Goal: Task Accomplishment & Management: Use online tool/utility

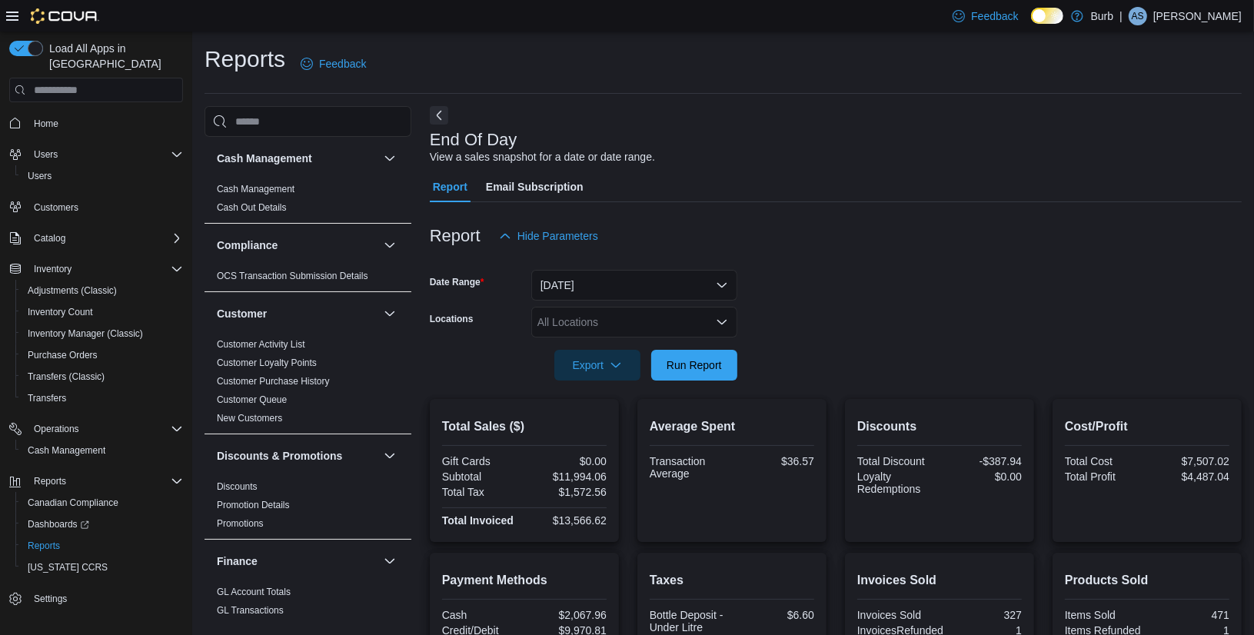
click at [768, 320] on form "Date Range Today Locations All Locations Export Run Report" at bounding box center [836, 315] width 812 height 129
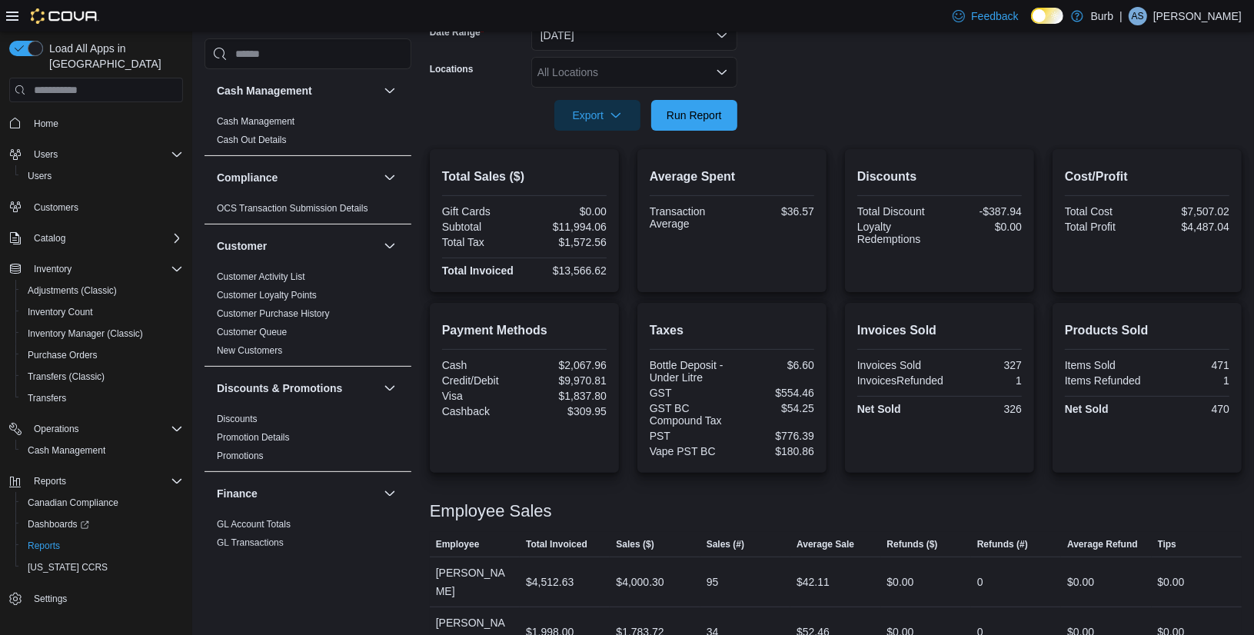
scroll to position [228, 0]
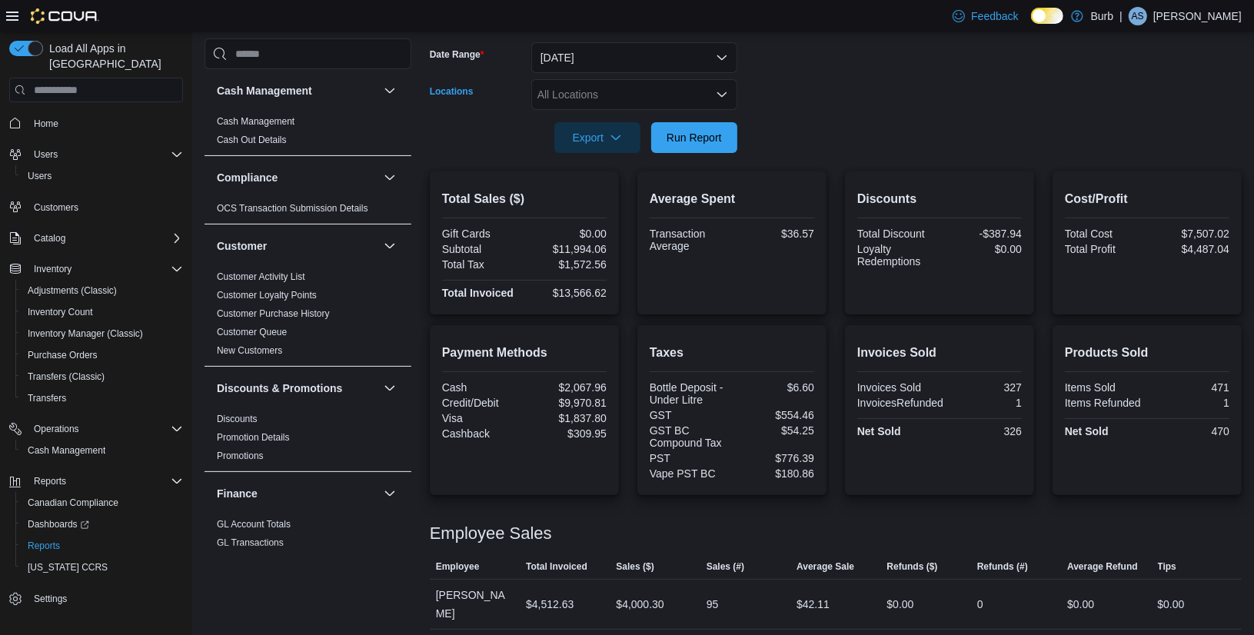
click at [721, 92] on icon "Open list of options" at bounding box center [722, 94] width 12 height 12
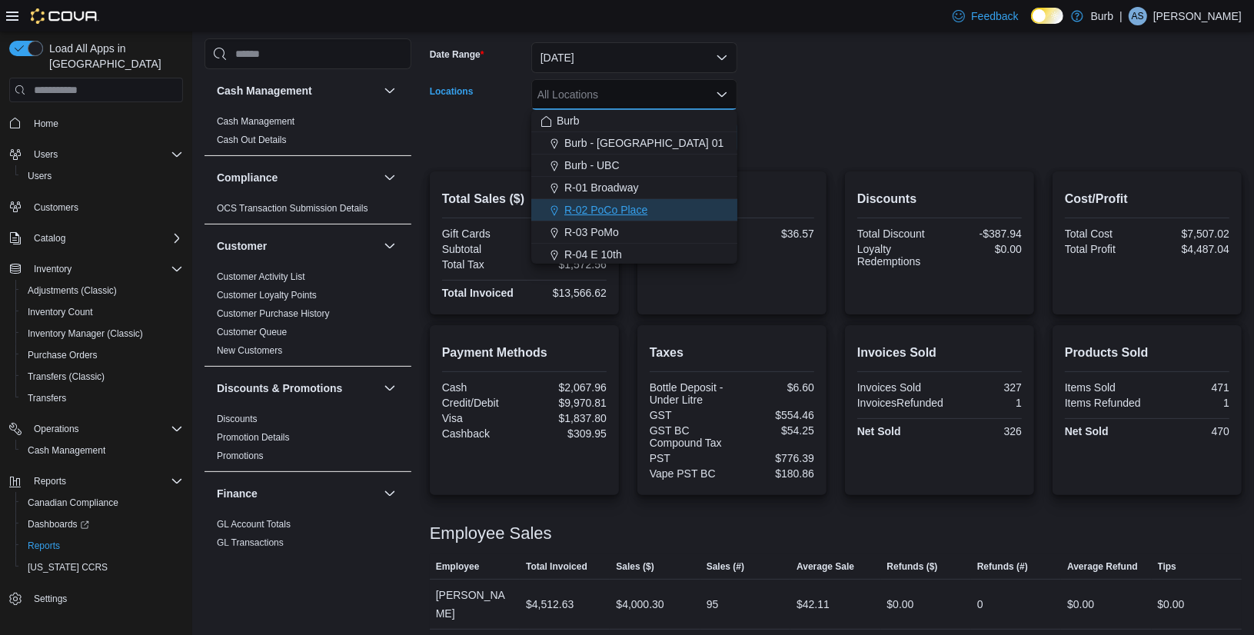
click at [622, 208] on span "R-02 PoCo Place" at bounding box center [605, 209] width 83 height 15
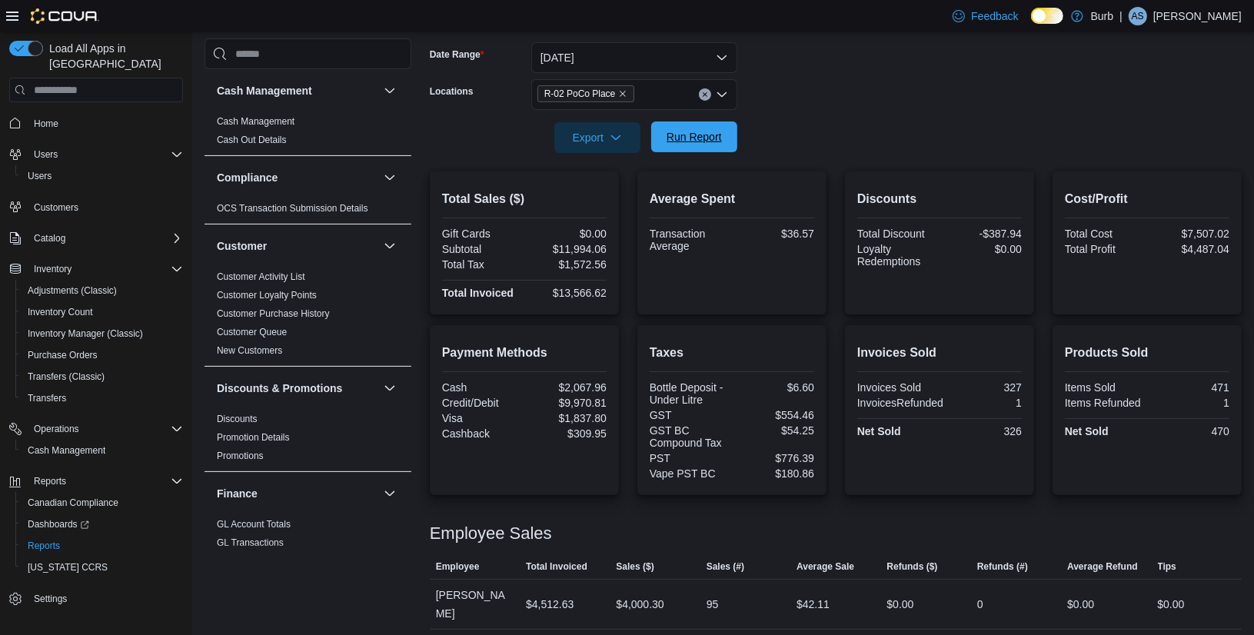
drag, startPoint x: 754, startPoint y: 164, endPoint x: 697, endPoint y: 134, distance: 64.3
click at [754, 164] on div at bounding box center [836, 162] width 812 height 18
click at [695, 133] on span "Run Report" at bounding box center [693, 136] width 55 height 15
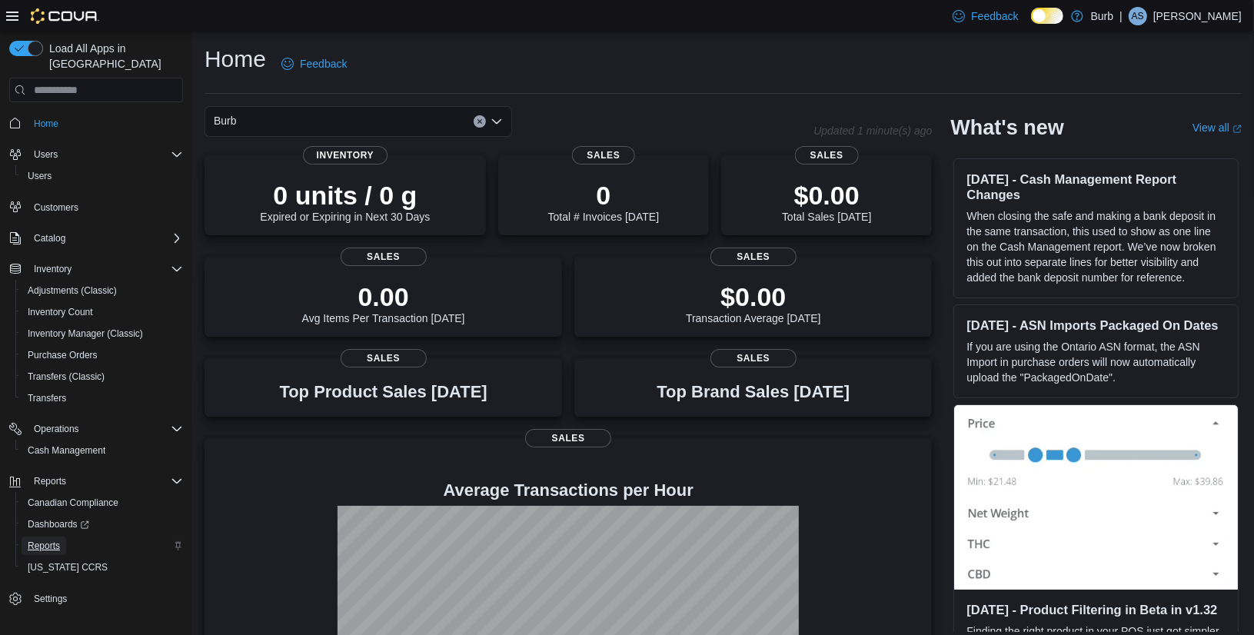
click at [51, 540] on span "Reports" at bounding box center [44, 546] width 32 height 12
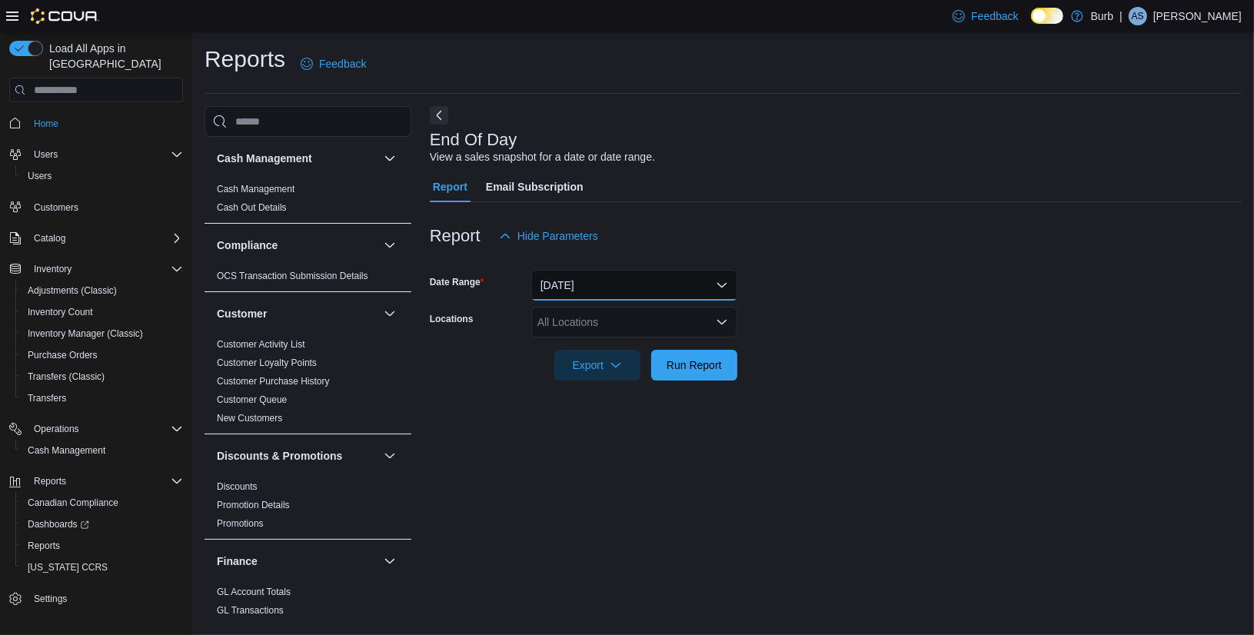
click at [654, 287] on button "[DATE]" at bounding box center [634, 285] width 206 height 31
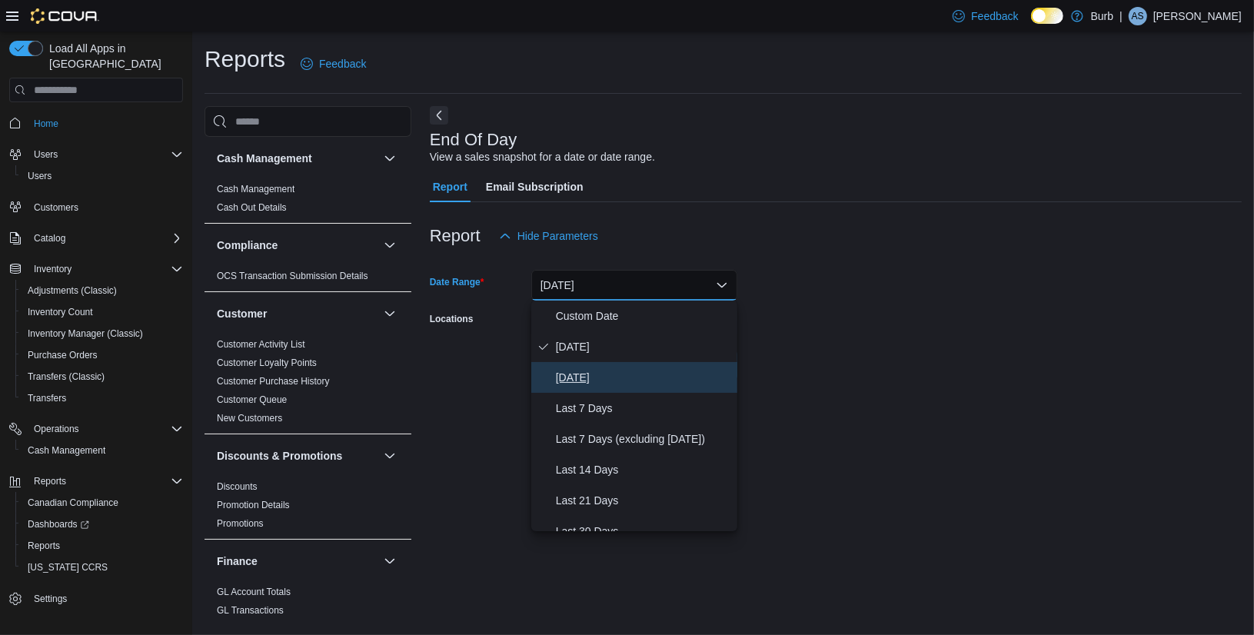
click at [619, 369] on span "[DATE]" at bounding box center [643, 377] width 175 height 18
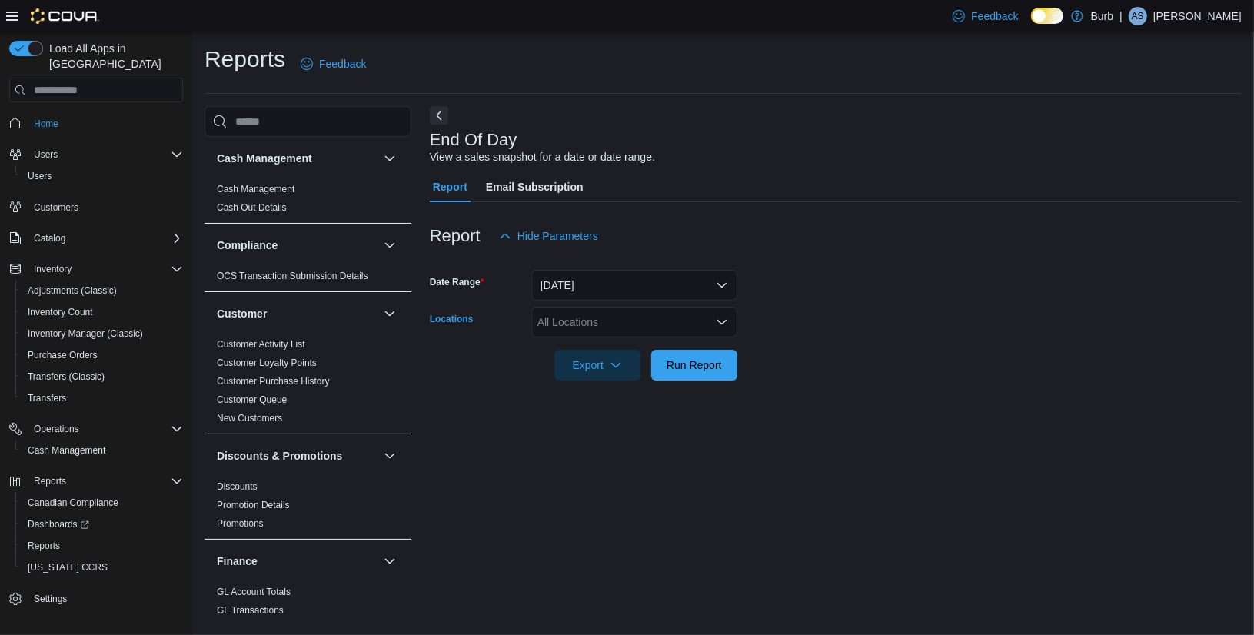
click at [630, 307] on div "All Locations" at bounding box center [634, 322] width 206 height 31
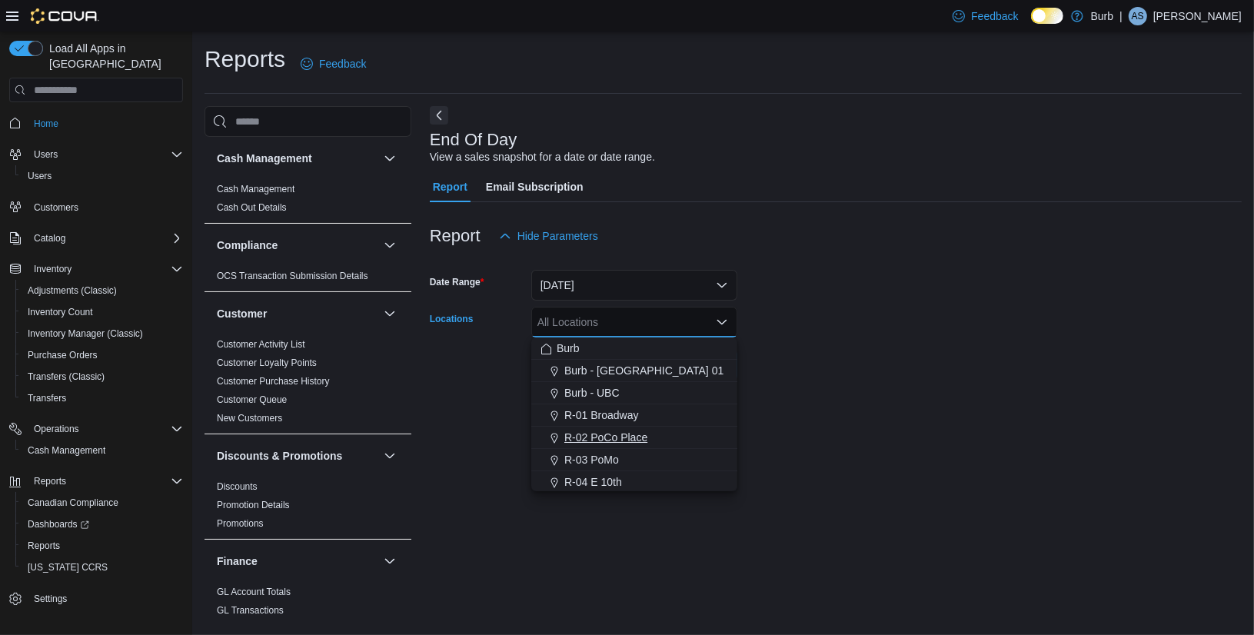
click at [610, 440] on span "R-02 PoCo Place" at bounding box center [605, 437] width 83 height 15
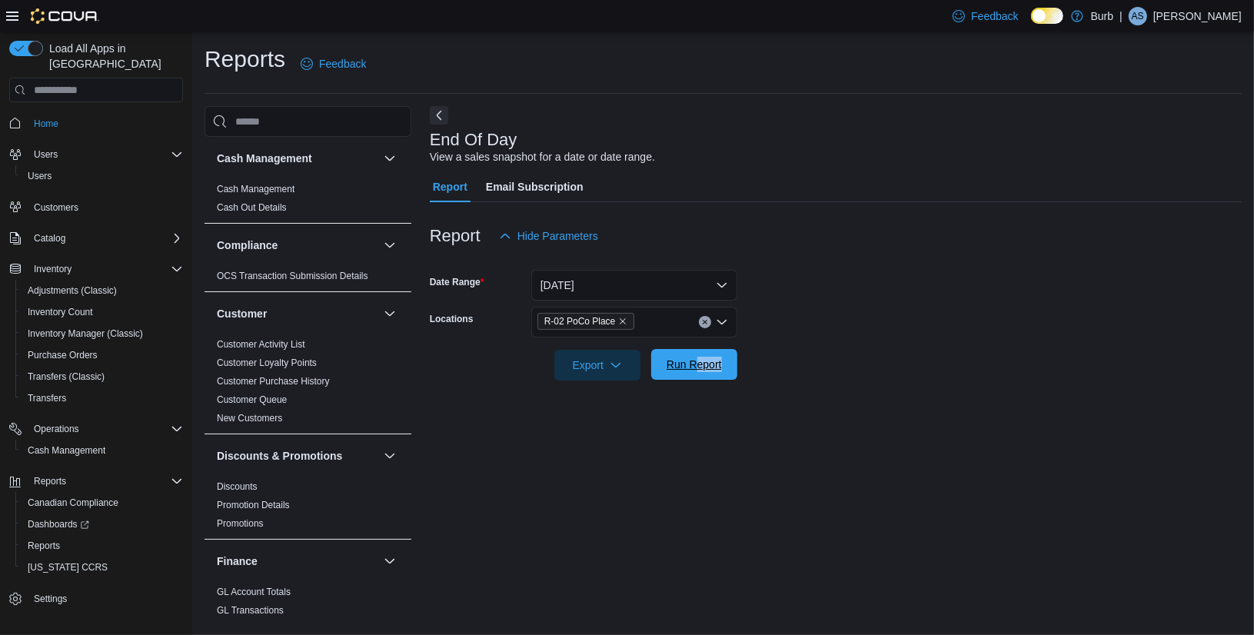
drag, startPoint x: 766, startPoint y: 367, endPoint x: 695, endPoint y: 364, distance: 70.8
click at [695, 365] on form "Date Range [DATE] Locations R-02 PoCo Place Export Run Report" at bounding box center [836, 315] width 812 height 129
click at [695, 364] on span "Run Report" at bounding box center [693, 364] width 55 height 15
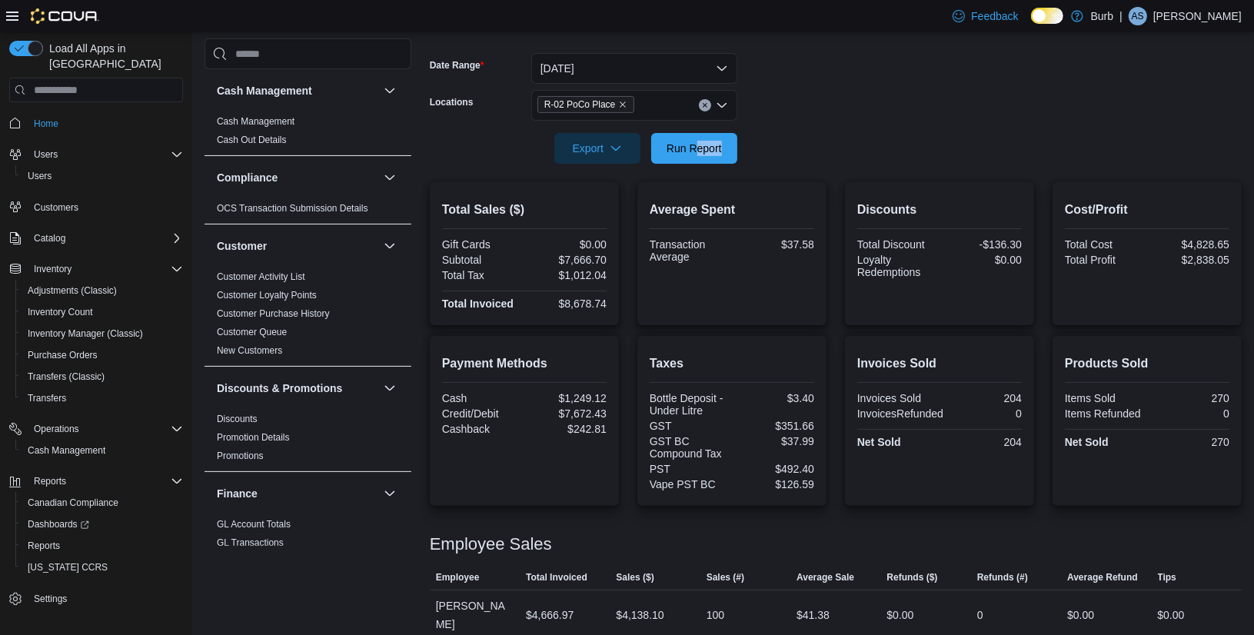
scroll to position [178, 0]
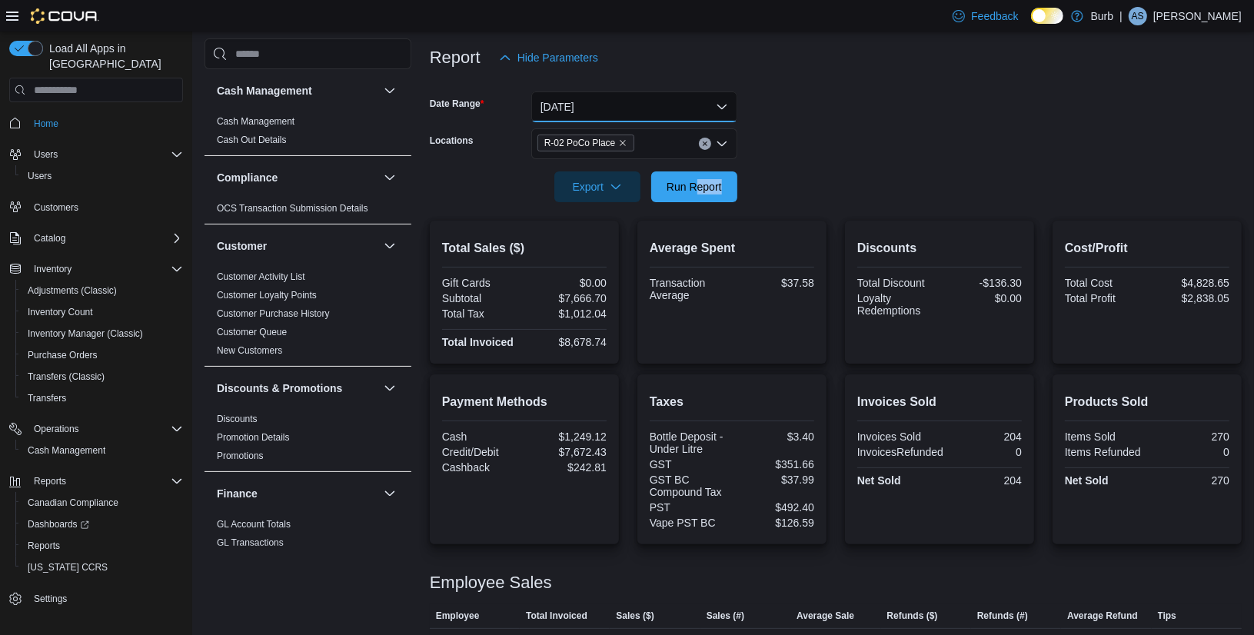
click at [722, 101] on button "[DATE]" at bounding box center [634, 106] width 206 height 31
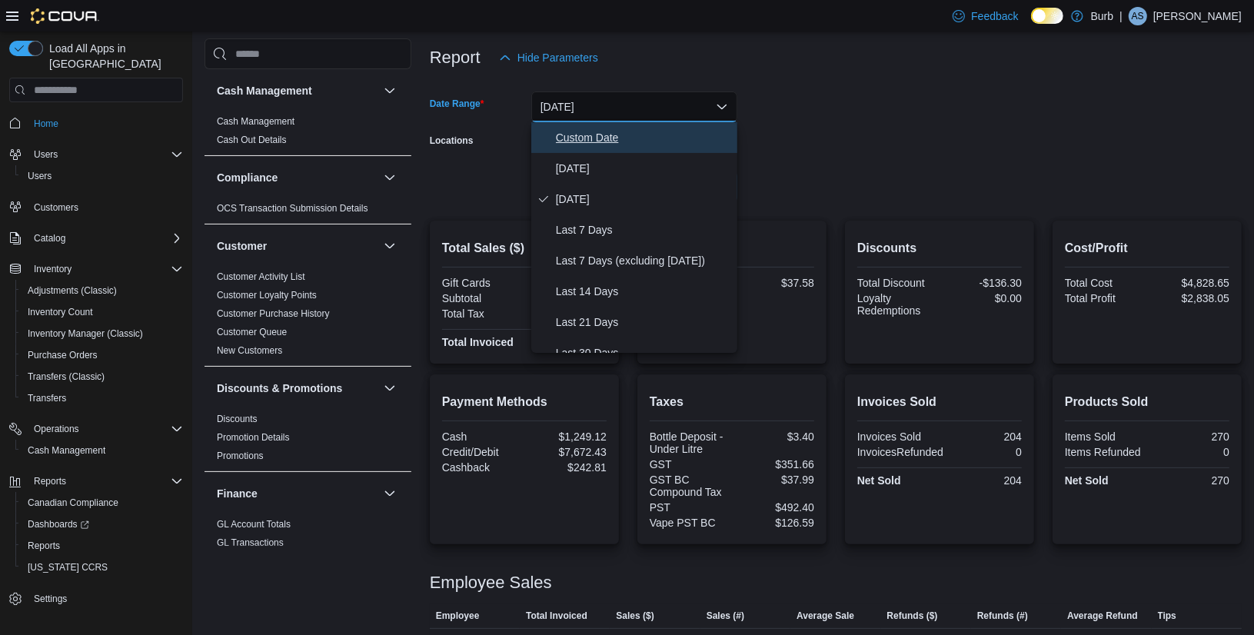
click at [620, 138] on span "Custom Date" at bounding box center [643, 137] width 175 height 18
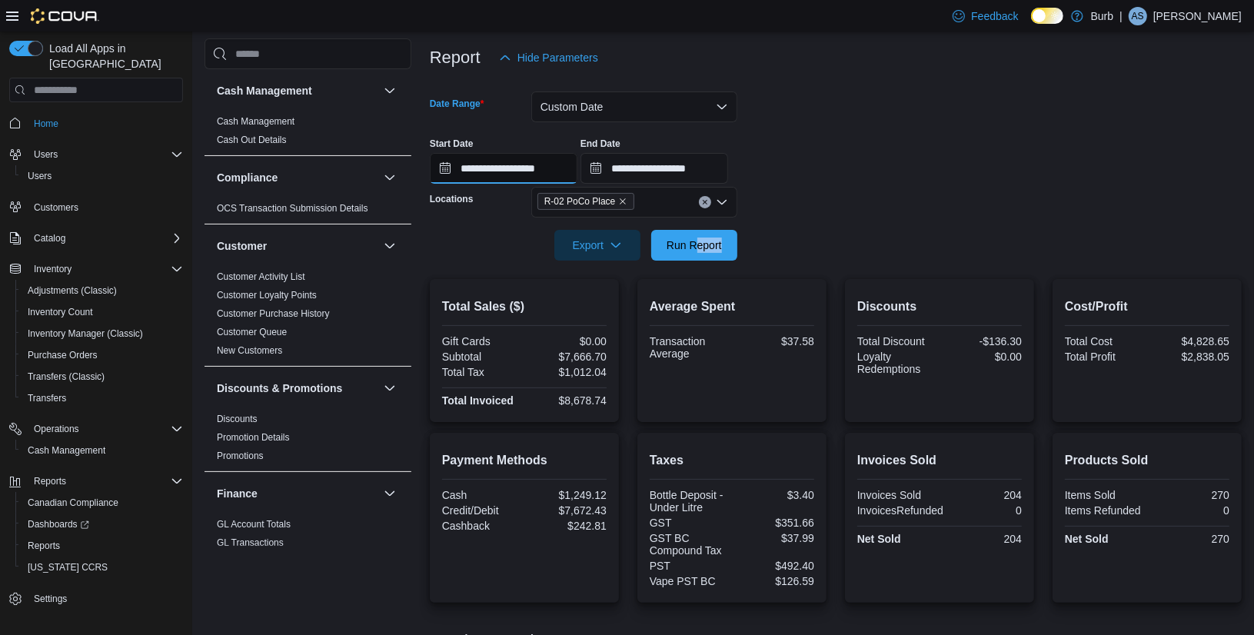
click at [440, 168] on input "**********" at bounding box center [504, 168] width 148 height 31
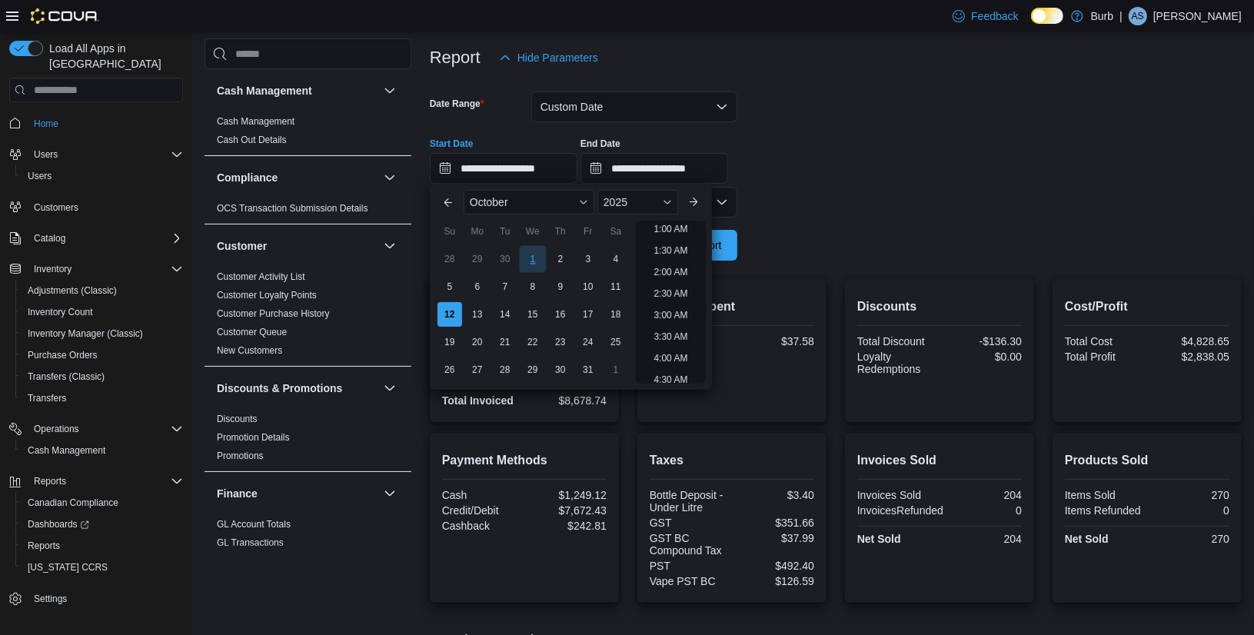
click at [541, 261] on div "1" at bounding box center [532, 259] width 27 height 27
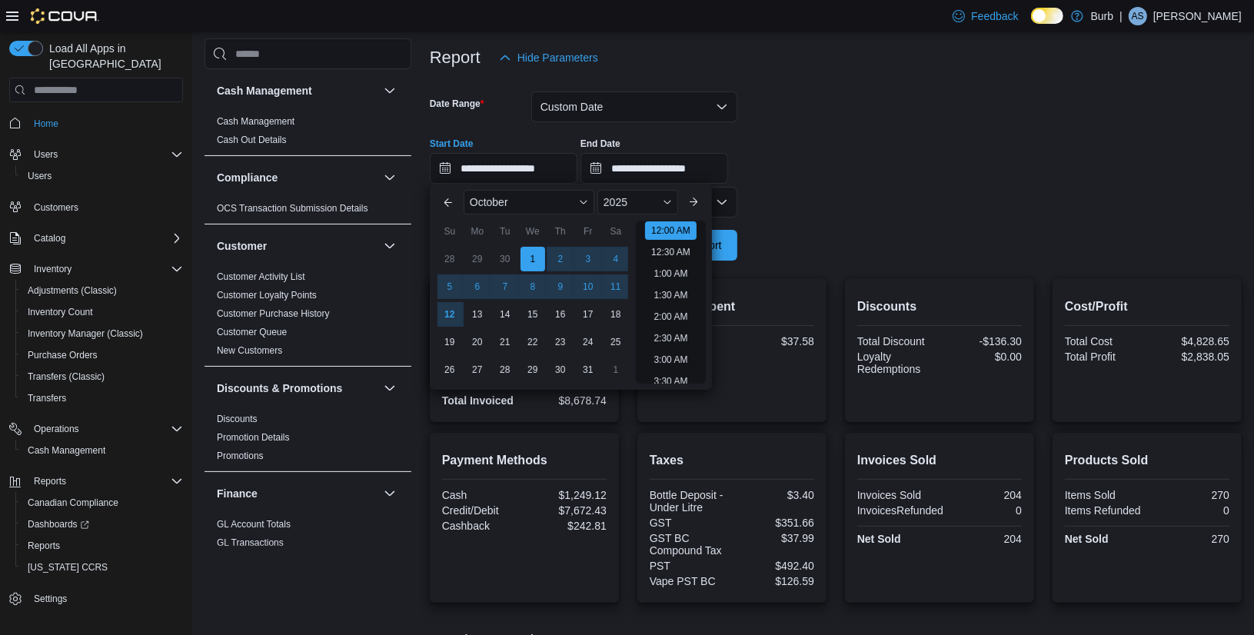
drag, startPoint x: 838, startPoint y: 160, endPoint x: 742, endPoint y: 249, distance: 130.5
click at [835, 161] on div "**********" at bounding box center [836, 154] width 812 height 58
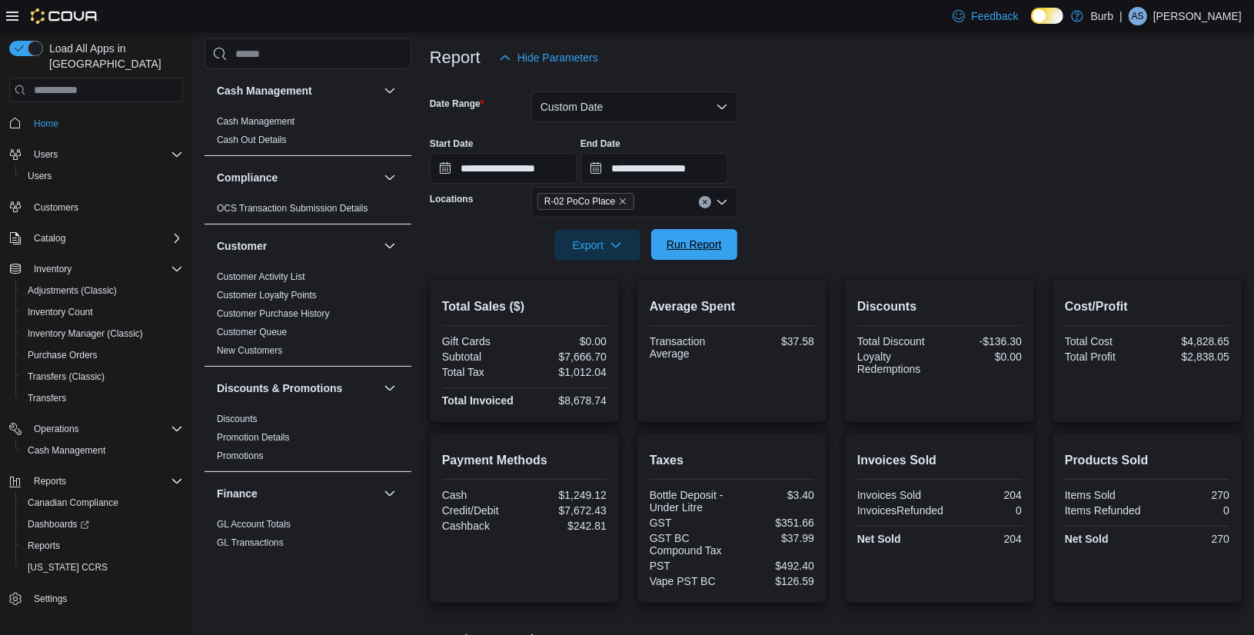
click at [706, 243] on span "Run Report" at bounding box center [693, 244] width 55 height 15
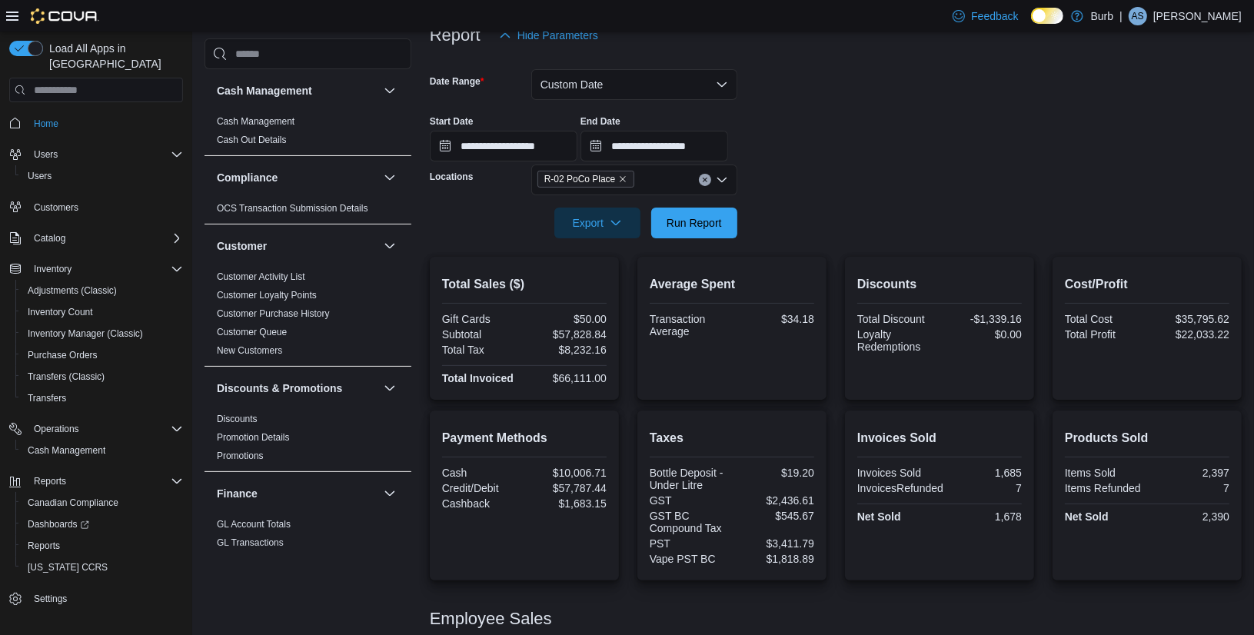
scroll to position [193, 0]
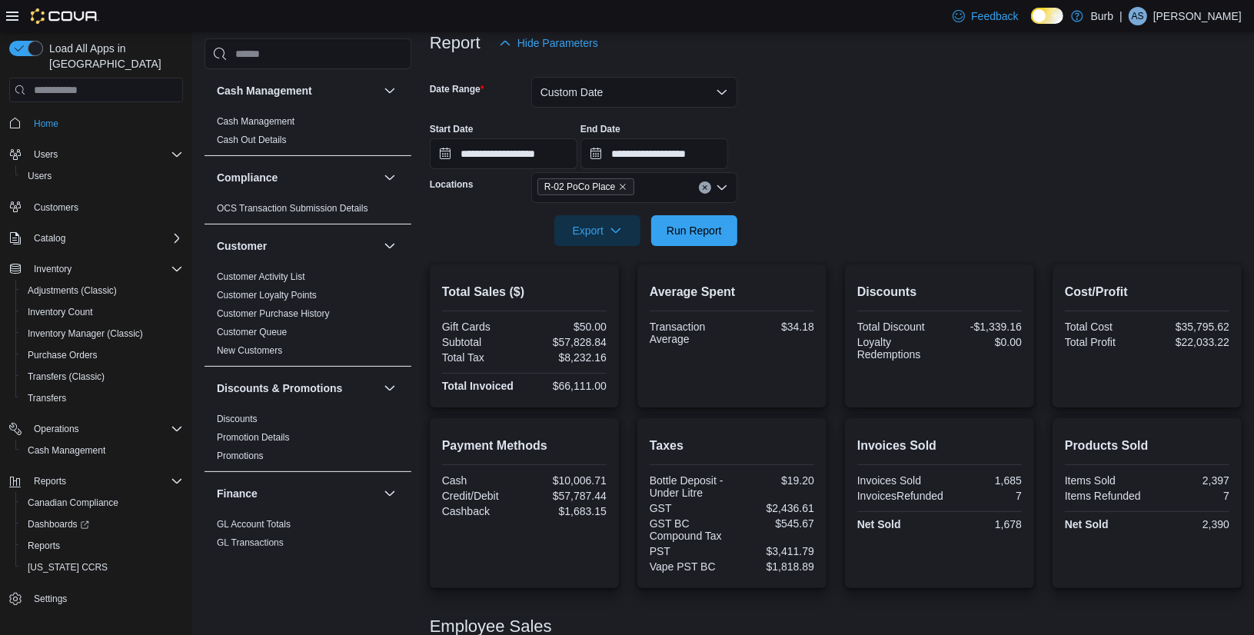
click at [703, 182] on button "Clear input" at bounding box center [705, 187] width 12 height 12
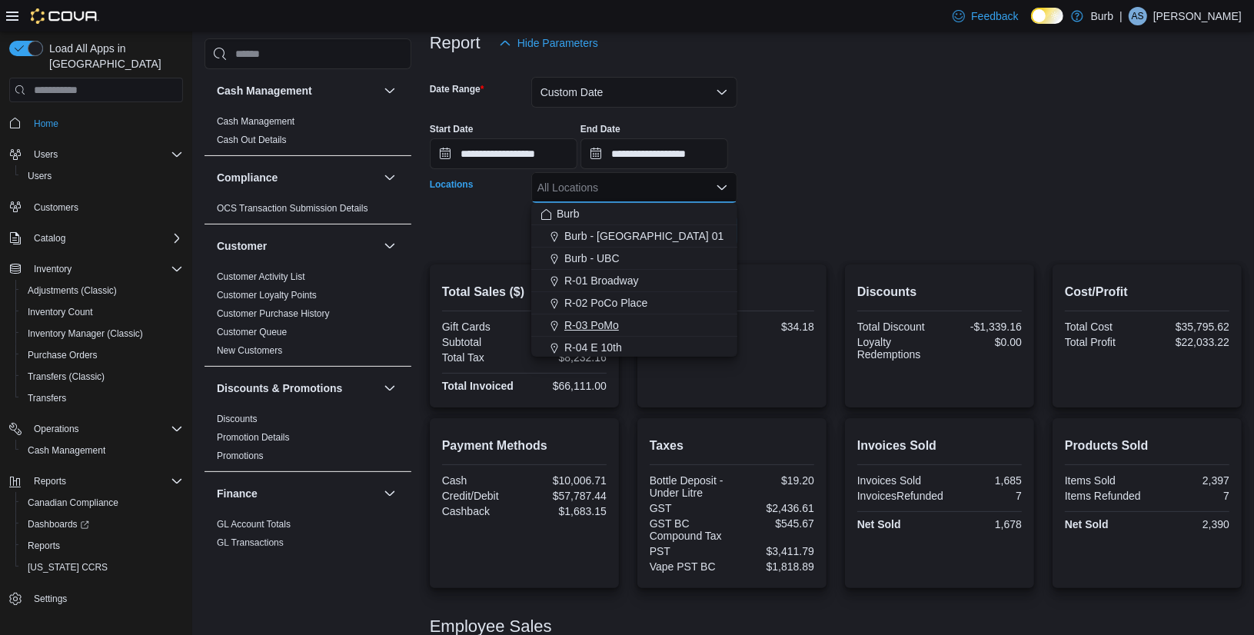
click at [613, 321] on span "R-03 PoMo" at bounding box center [591, 324] width 55 height 15
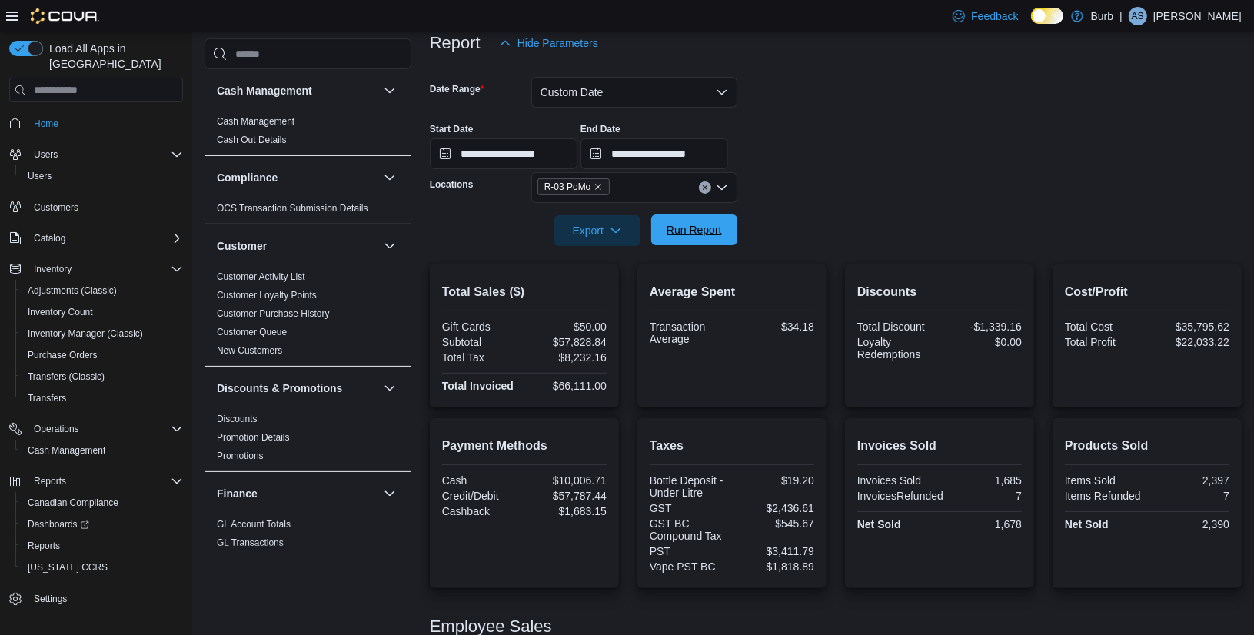
drag, startPoint x: 839, startPoint y: 206, endPoint x: 735, endPoint y: 224, distance: 105.3
click at [815, 207] on div at bounding box center [836, 209] width 812 height 12
click at [711, 228] on span "Run Report" at bounding box center [693, 229] width 55 height 15
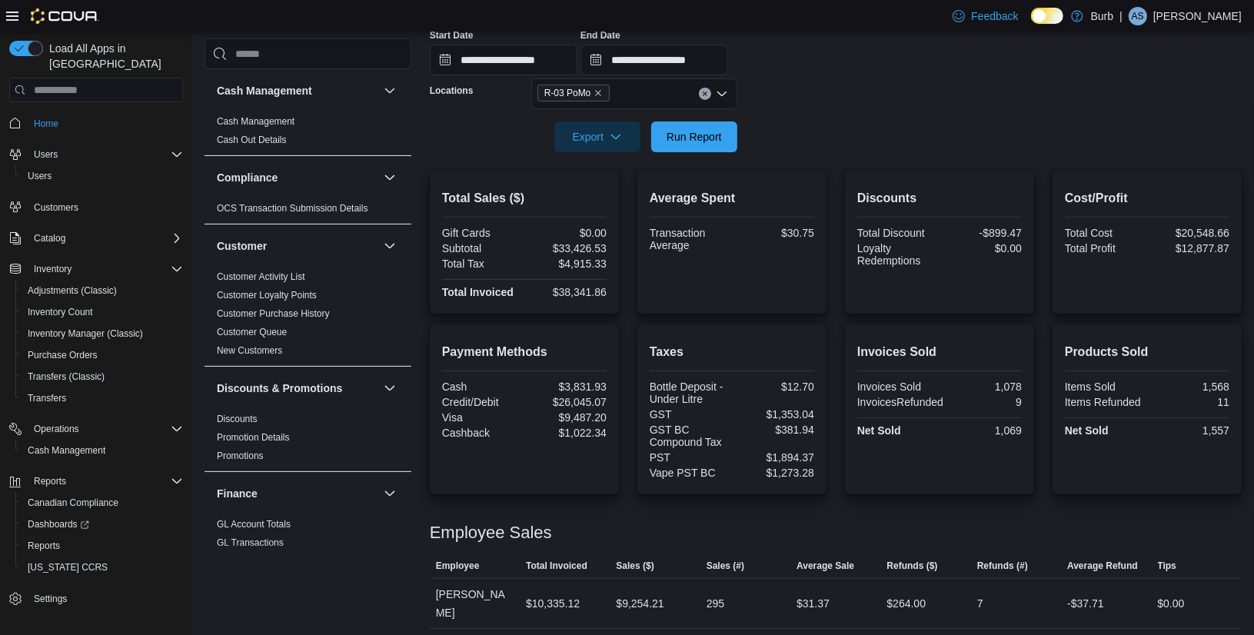
scroll to position [285, 0]
click at [701, 98] on button "Clear input" at bounding box center [705, 95] width 12 height 12
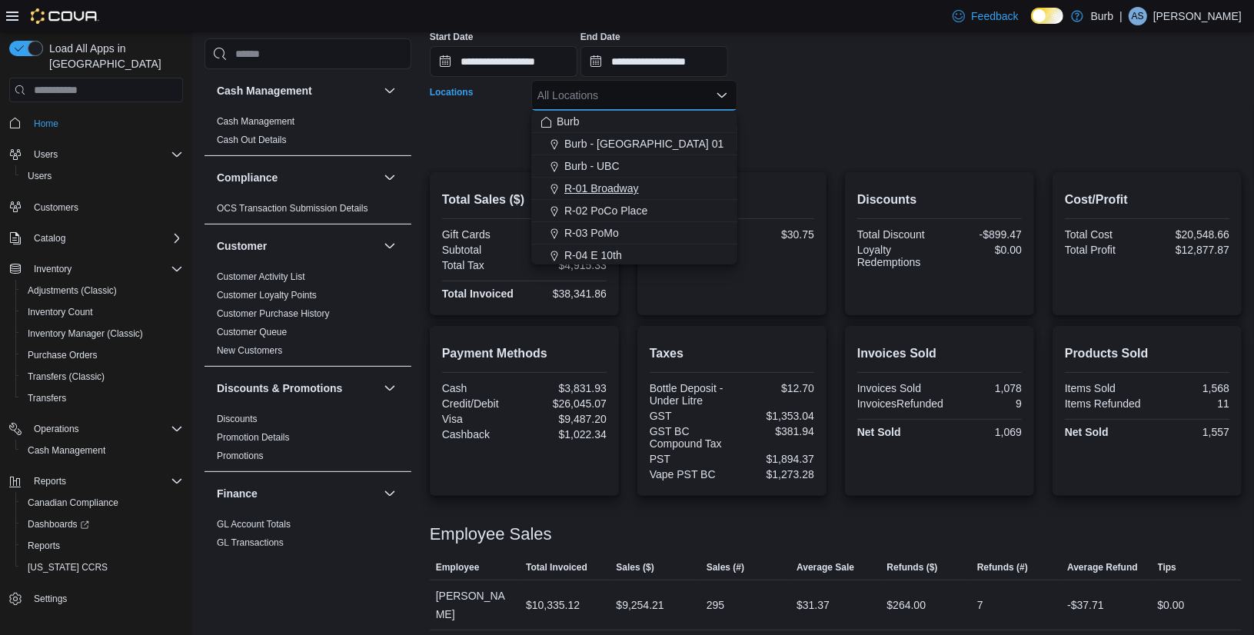
click at [628, 189] on span "R-01 Broadway" at bounding box center [601, 188] width 75 height 15
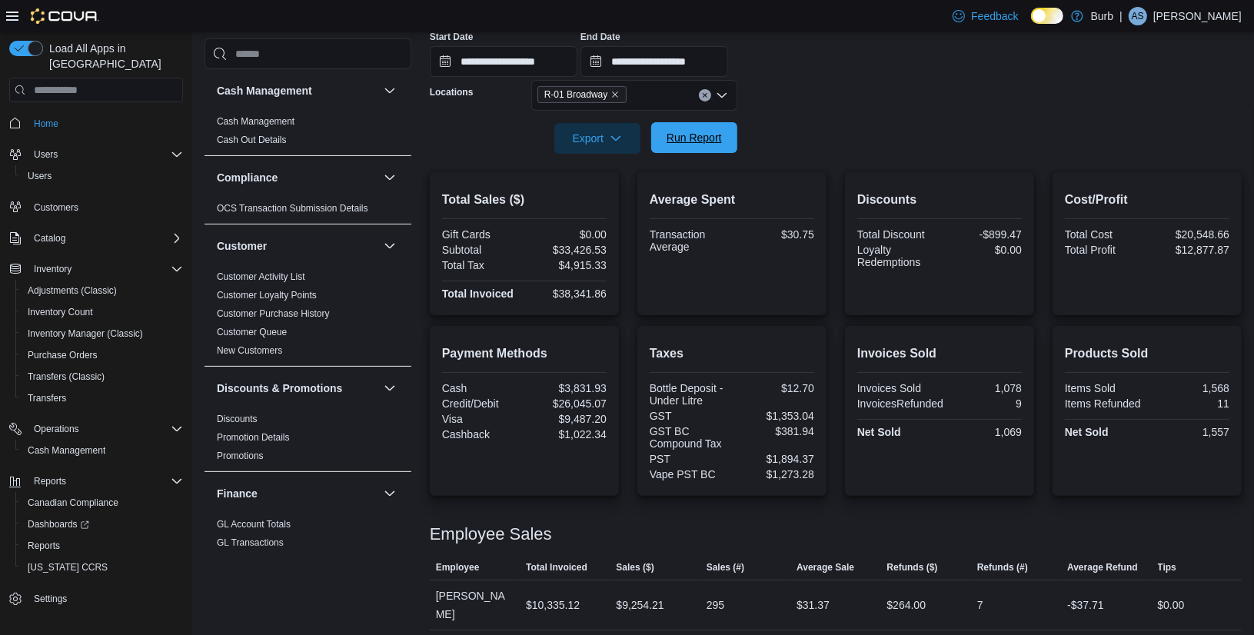
drag, startPoint x: 793, startPoint y: 129, endPoint x: 717, endPoint y: 129, distance: 76.1
click at [776, 129] on form "**********" at bounding box center [836, 60] width 812 height 188
click at [717, 129] on span "Run Report" at bounding box center [694, 137] width 68 height 31
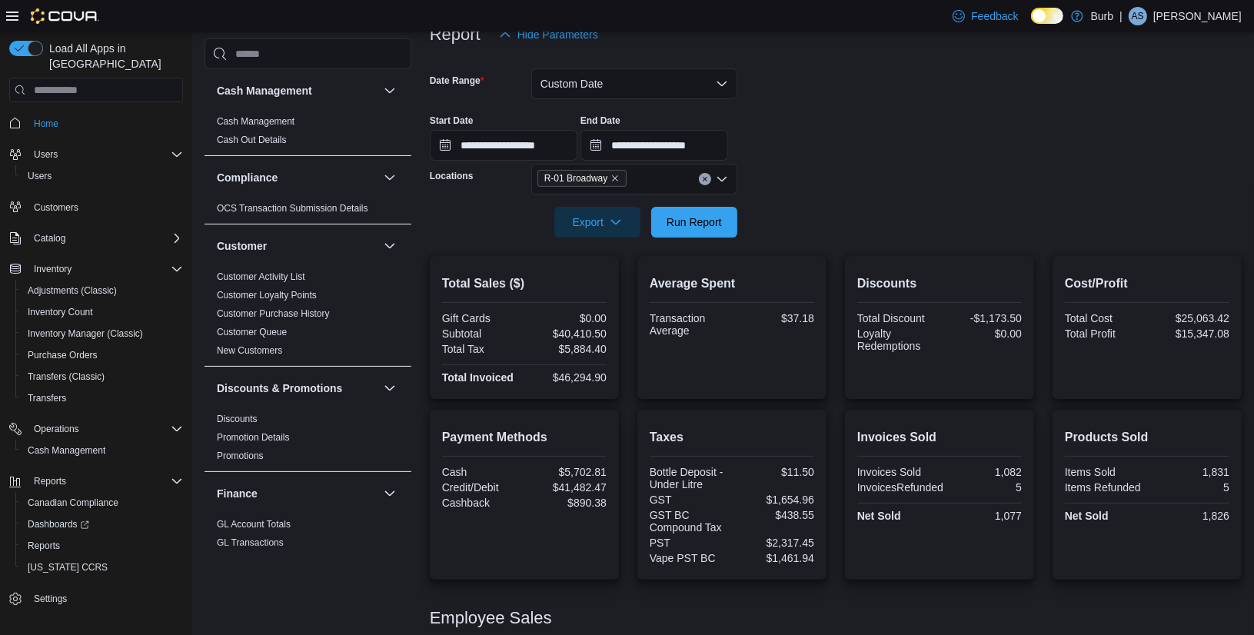
scroll to position [155, 0]
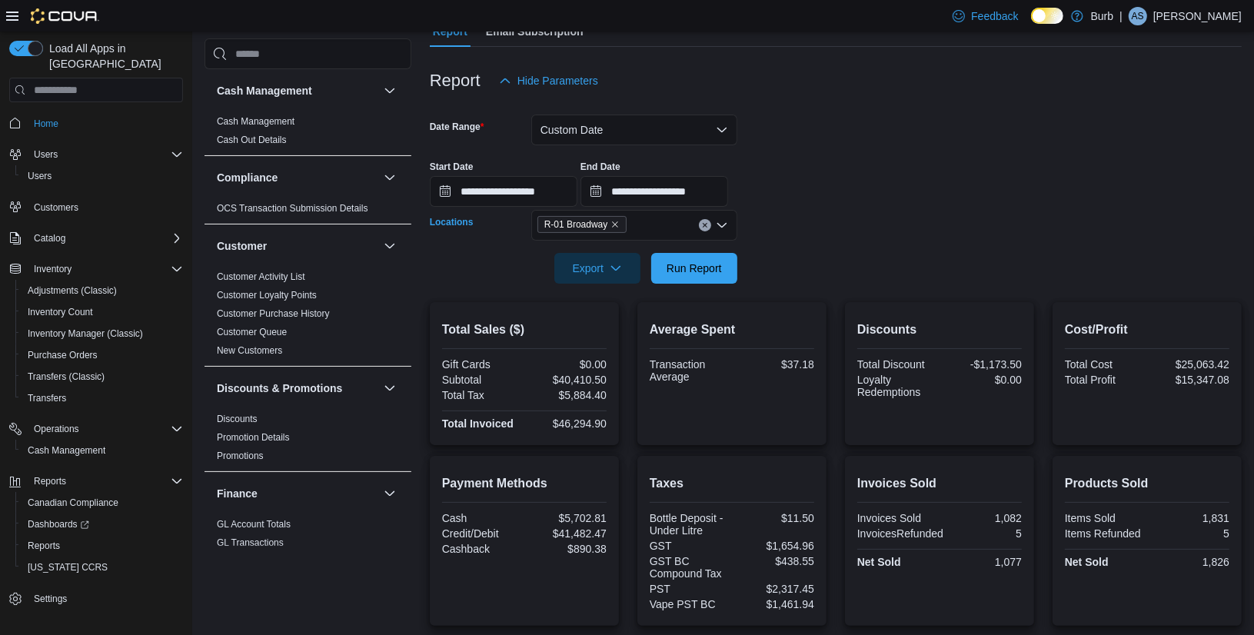
click at [706, 224] on icon "Clear input" at bounding box center [705, 226] width 4 height 4
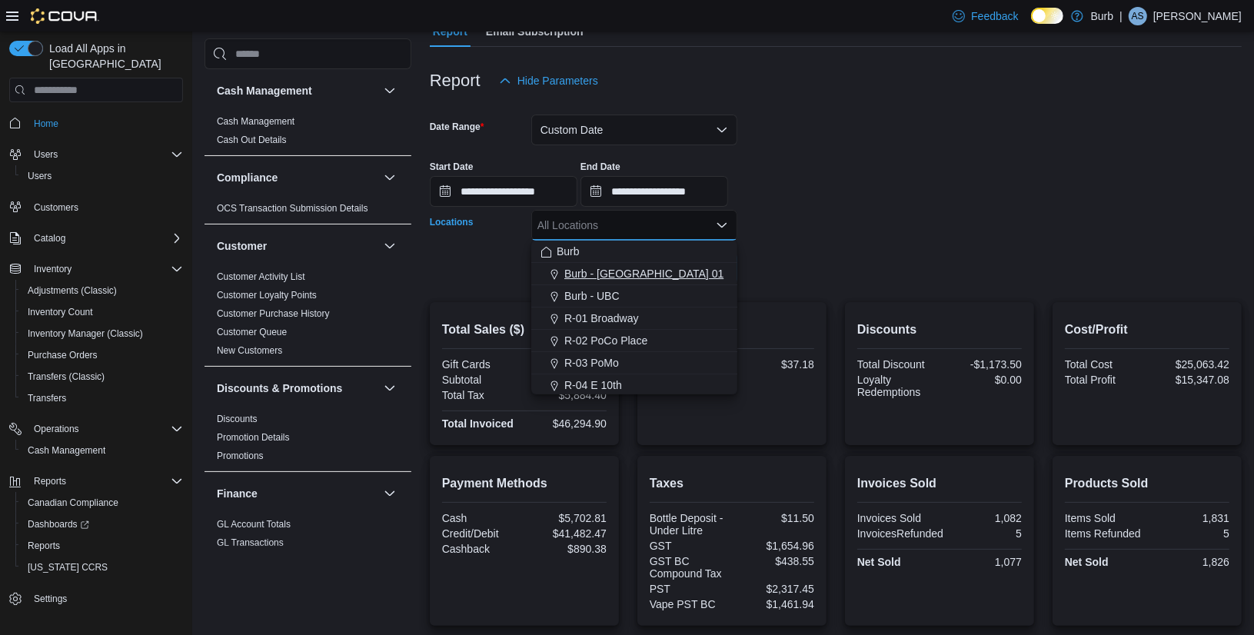
click at [623, 281] on span "Burb - [GEOGRAPHIC_DATA] 01" at bounding box center [643, 273] width 159 height 15
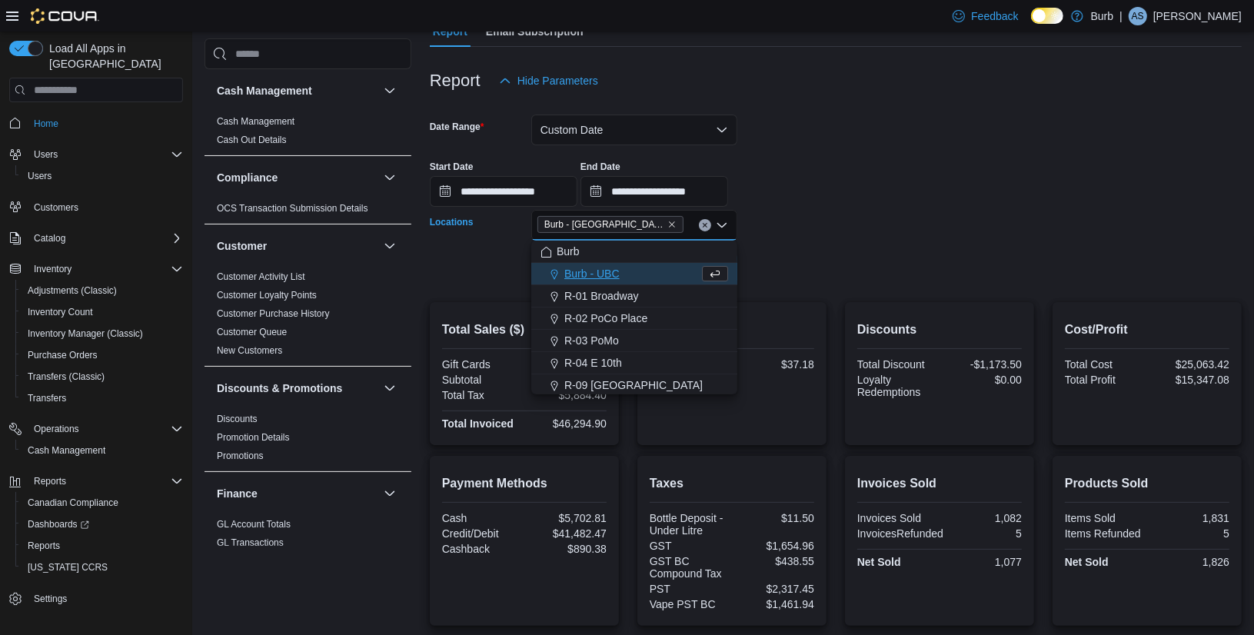
click at [603, 231] on span "Burb - [GEOGRAPHIC_DATA] 01" at bounding box center [610, 224] width 132 height 15
click at [667, 226] on icon "Remove Burb - DC 01 from selection in this group" at bounding box center [671, 224] width 9 height 9
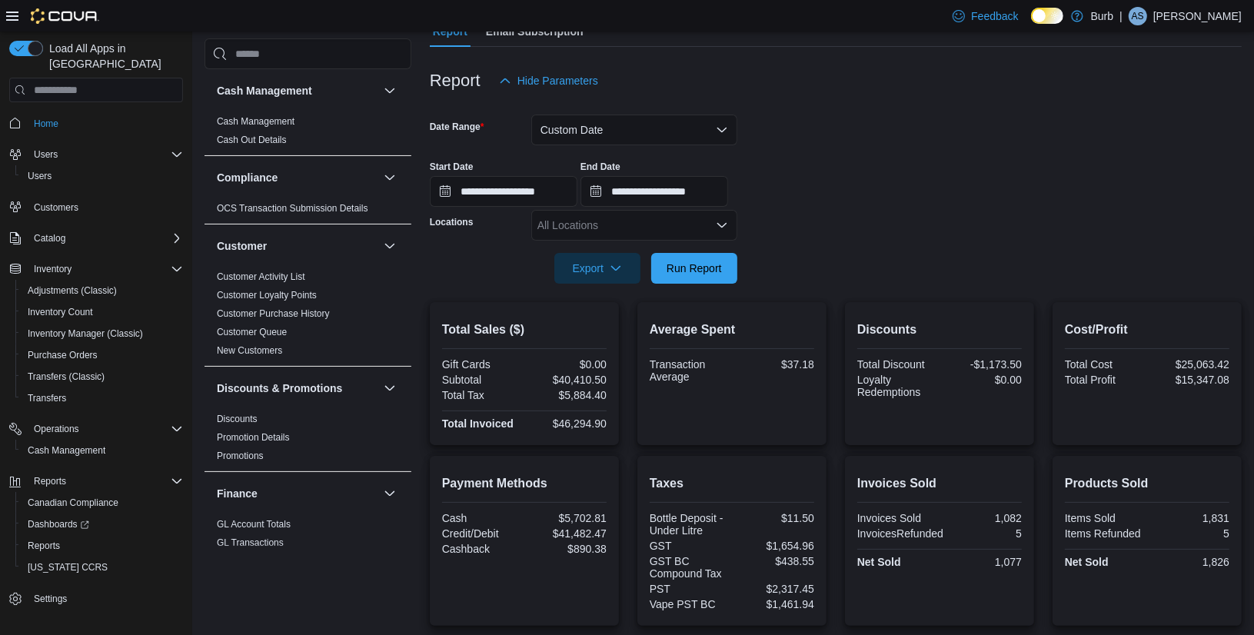
click at [777, 229] on form "**********" at bounding box center [836, 190] width 812 height 188
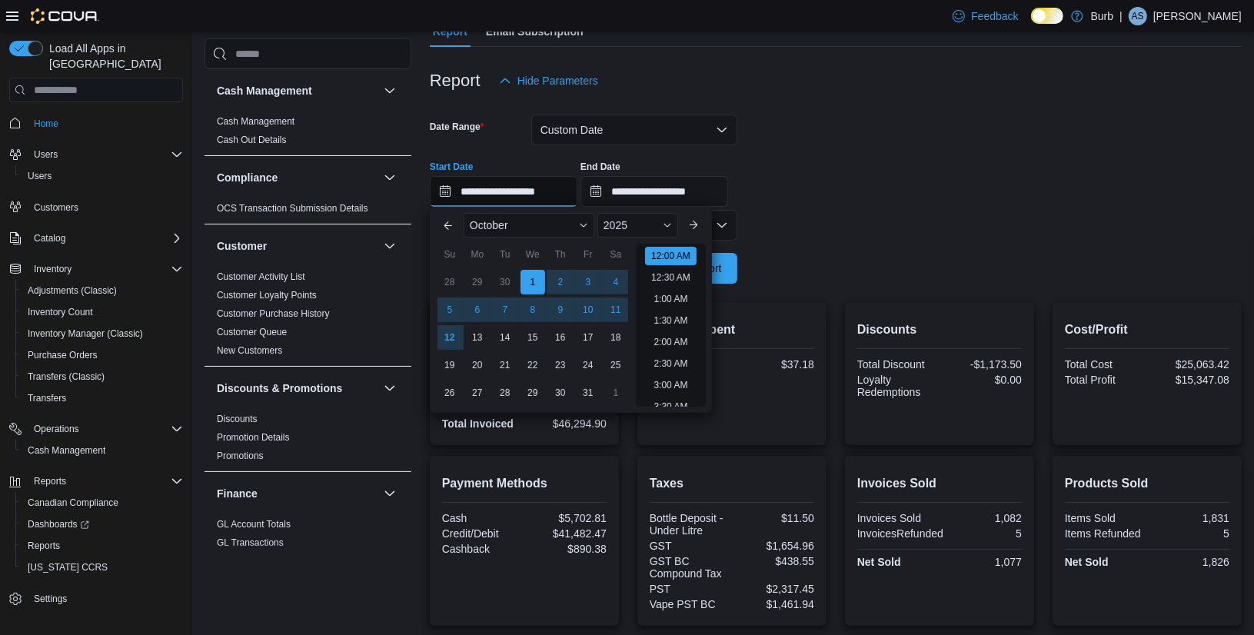
click at [450, 192] on input "**********" at bounding box center [504, 191] width 148 height 31
click at [451, 234] on button "Previous Month" at bounding box center [448, 225] width 25 height 25
type input "**********"
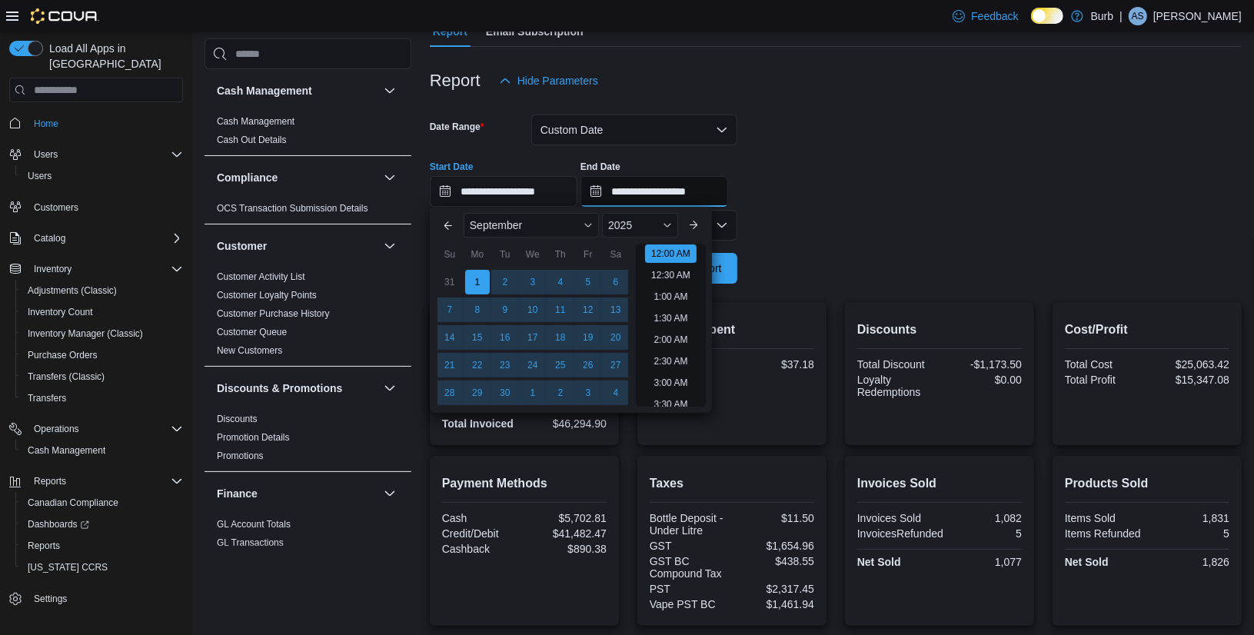
click at [623, 188] on input "**********" at bounding box center [654, 191] width 148 height 31
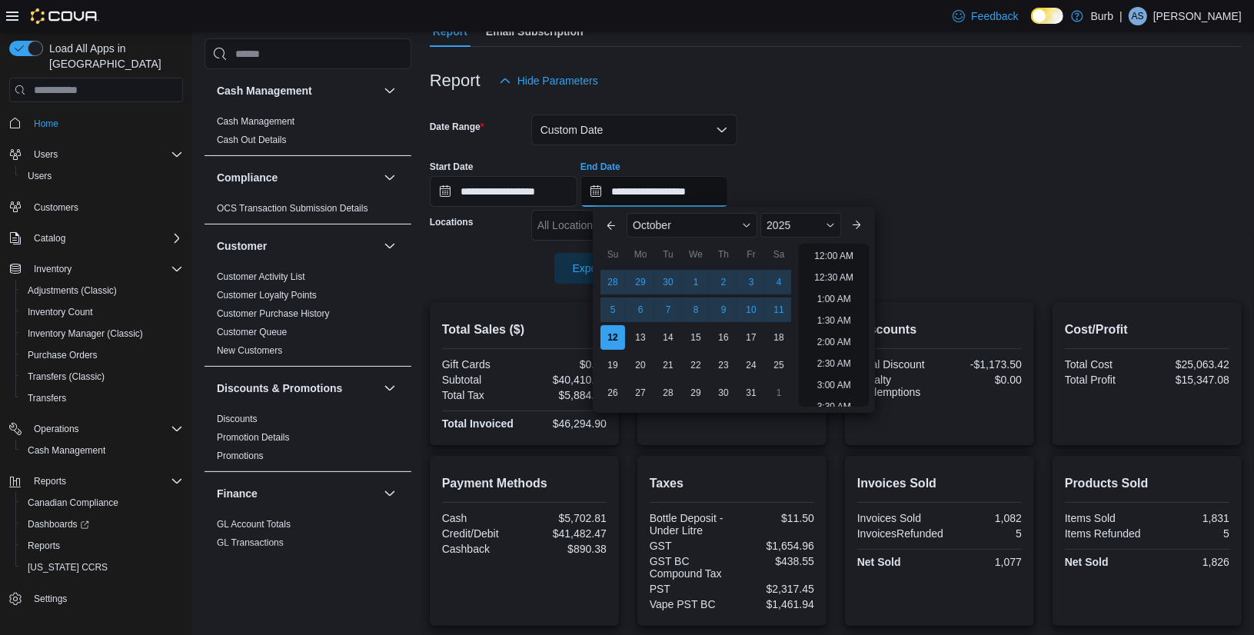
scroll to position [872, 0]
click at [606, 225] on button "Previous Month" at bounding box center [611, 225] width 25 height 25
click at [671, 396] on div "30" at bounding box center [667, 393] width 27 height 27
type input "**********"
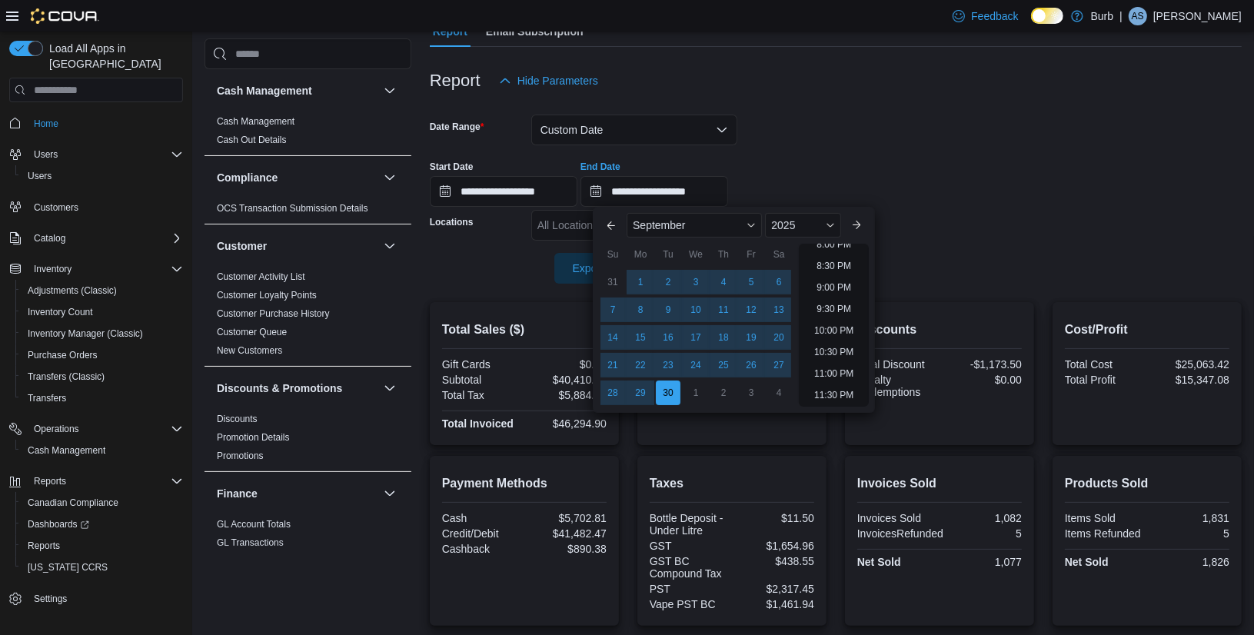
drag, startPoint x: 852, startPoint y: 128, endPoint x: 710, endPoint y: 211, distance: 165.0
click at [841, 132] on form "**********" at bounding box center [836, 190] width 812 height 188
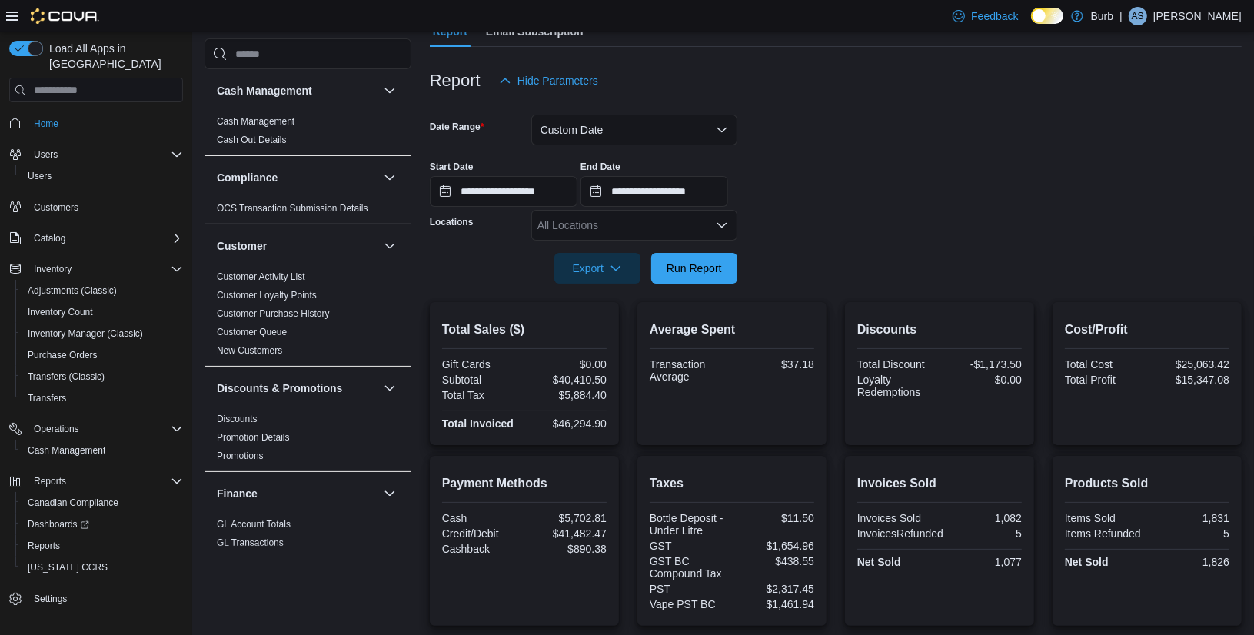
click at [723, 225] on icon "Open list of options" at bounding box center [721, 225] width 9 height 5
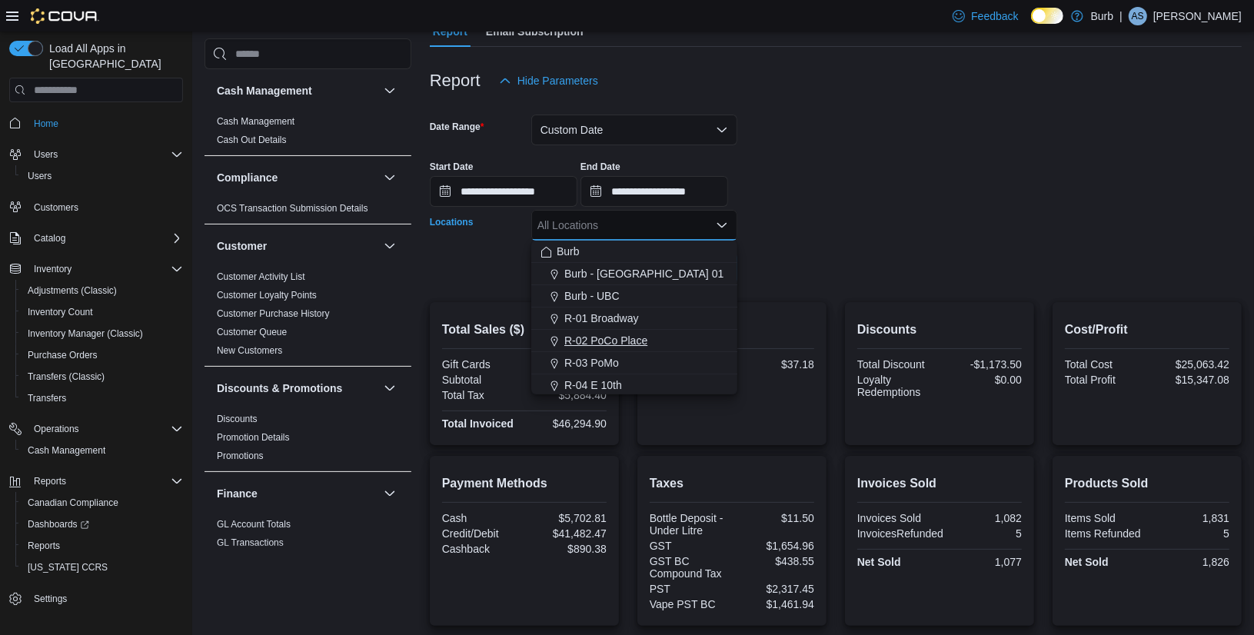
click at [622, 339] on span "R-02 PoCo Place" at bounding box center [605, 340] width 83 height 15
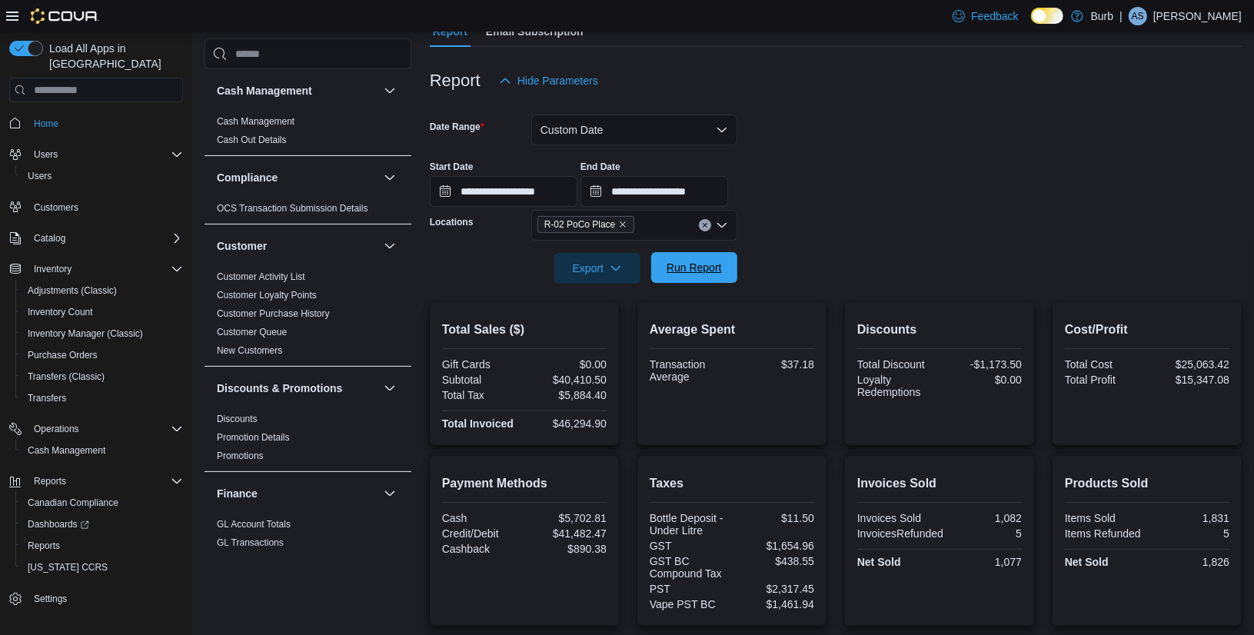
drag, startPoint x: 842, startPoint y: 254, endPoint x: 732, endPoint y: 258, distance: 110.8
click at [822, 258] on form "**********" at bounding box center [836, 190] width 812 height 188
click at [683, 267] on span "Run Report" at bounding box center [693, 267] width 55 height 15
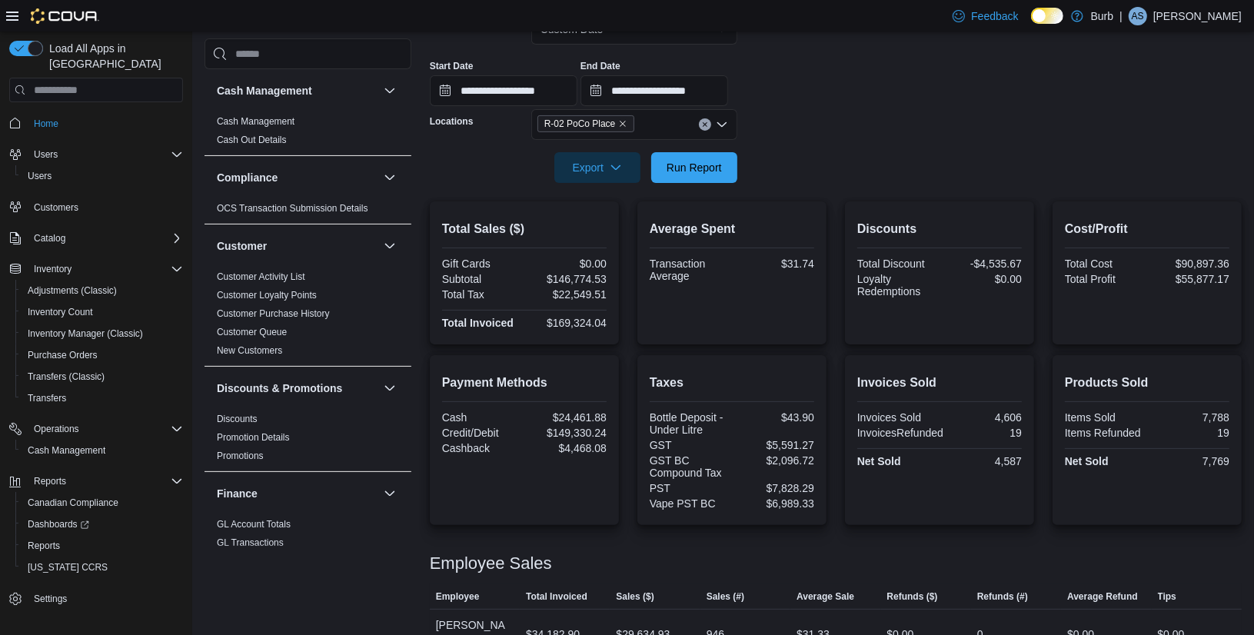
scroll to position [248, 0]
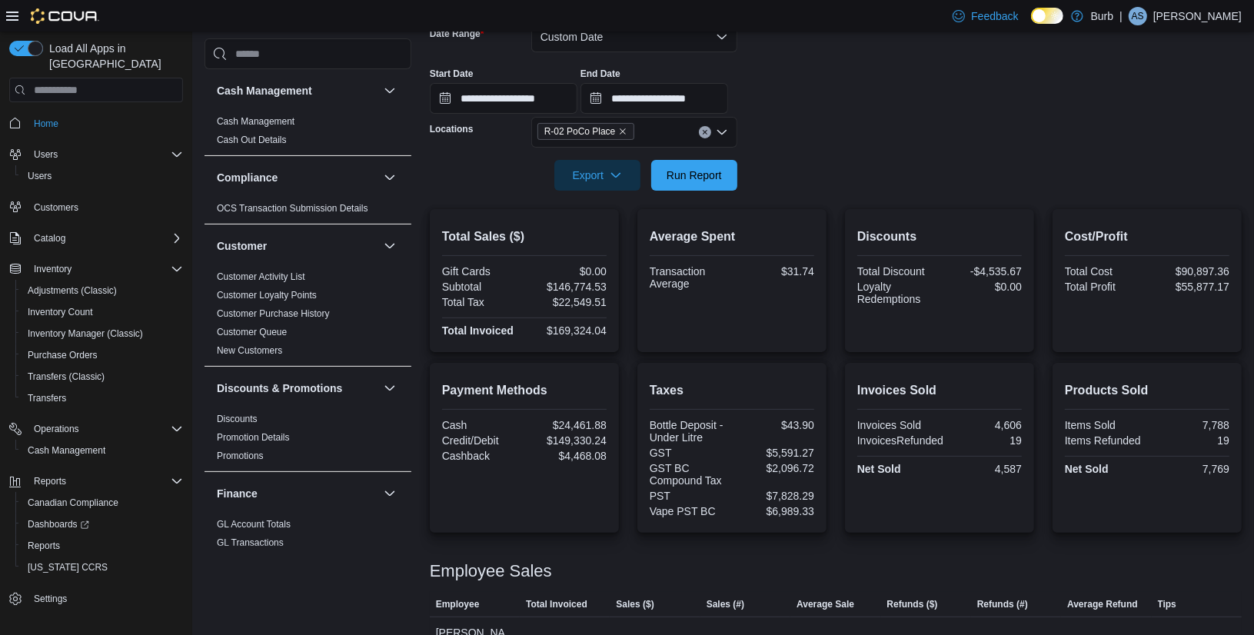
click at [704, 131] on icon "Clear input" at bounding box center [705, 133] width 4 height 4
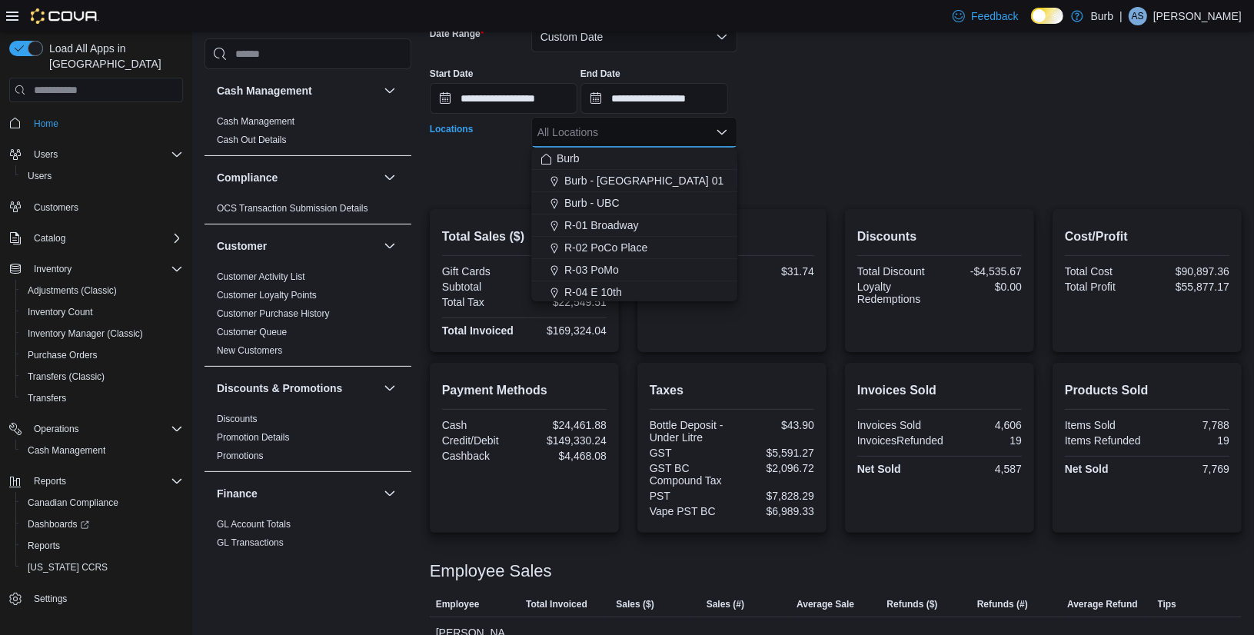
drag, startPoint x: 602, startPoint y: 272, endPoint x: 741, endPoint y: 194, distance: 159.3
click at [603, 272] on span "R-03 PoMo" at bounding box center [591, 269] width 55 height 15
drag, startPoint x: 780, startPoint y: 181, endPoint x: 757, endPoint y: 185, distance: 23.4
click at [772, 183] on form "**********" at bounding box center [836, 97] width 812 height 188
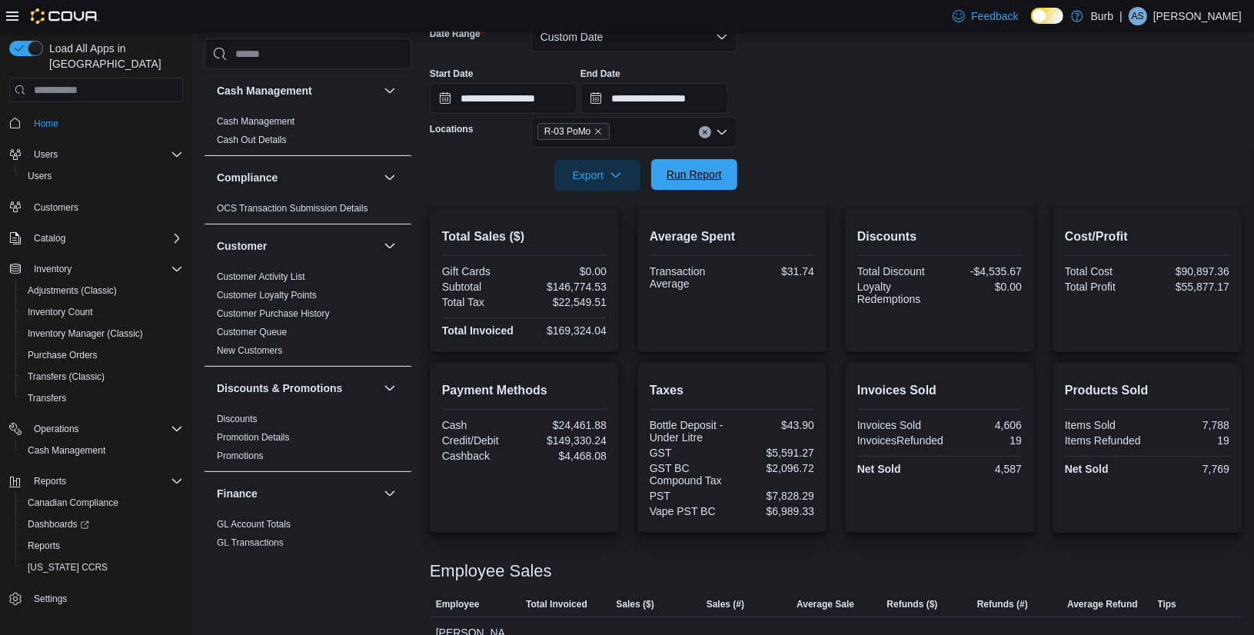
click at [713, 171] on span "Run Report" at bounding box center [693, 174] width 55 height 15
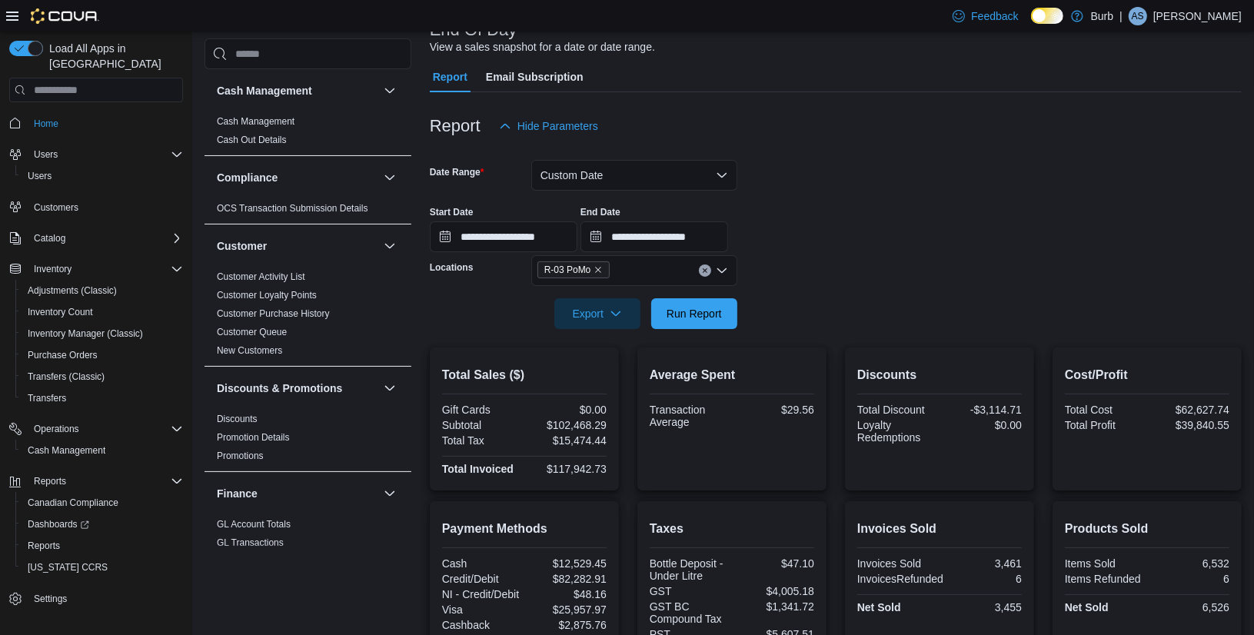
scroll to position [98, 0]
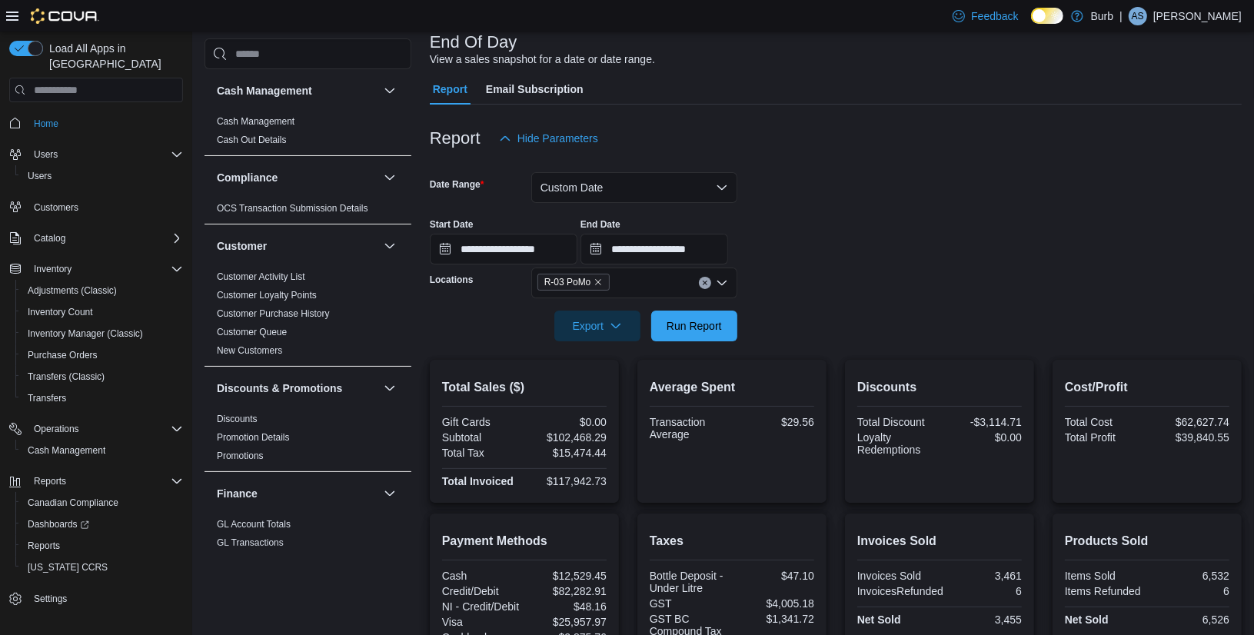
click at [706, 285] on icon "Clear input" at bounding box center [705, 283] width 6 height 6
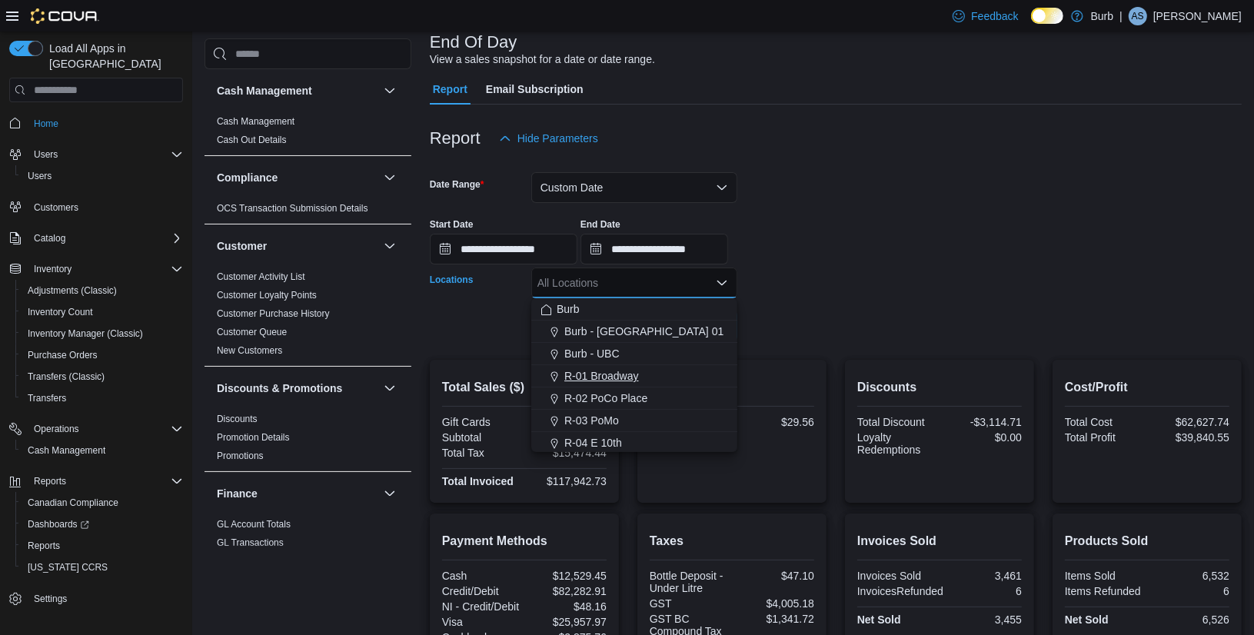
click at [610, 374] on span "R-01 Broadway" at bounding box center [601, 375] width 75 height 15
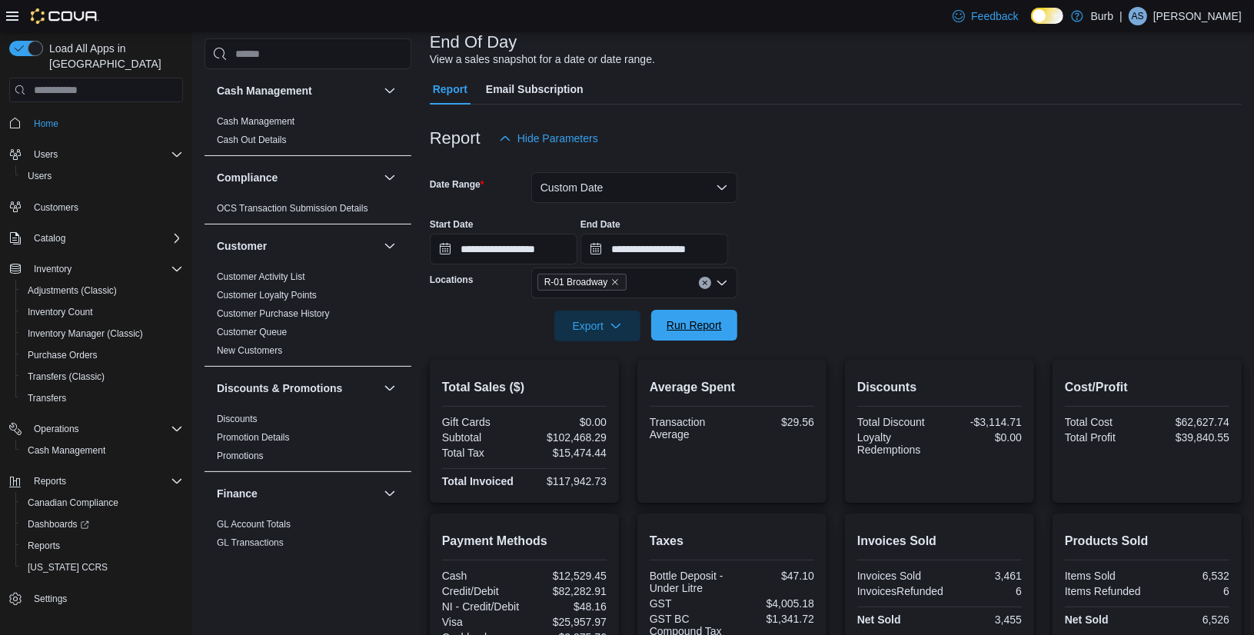
drag, startPoint x: 792, startPoint y: 342, endPoint x: 714, endPoint y: 329, distance: 78.7
click at [782, 342] on div at bounding box center [836, 350] width 812 height 18
click at [707, 317] on span "Run Report" at bounding box center [694, 325] width 68 height 31
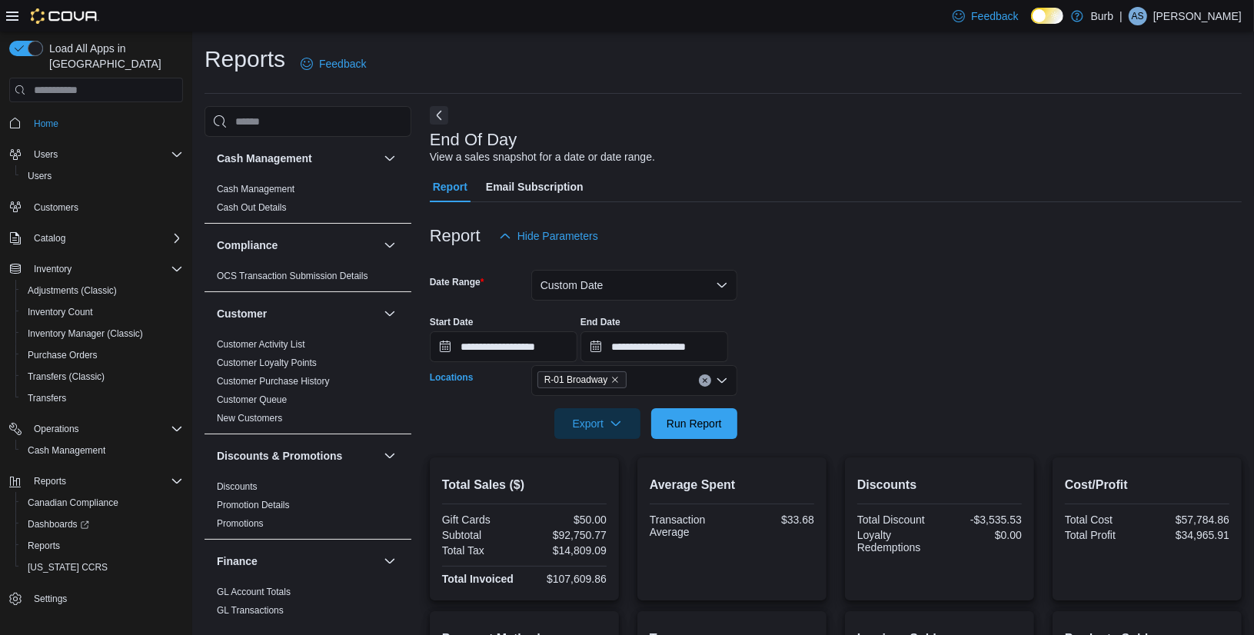
click at [701, 380] on button "Clear input" at bounding box center [705, 380] width 12 height 12
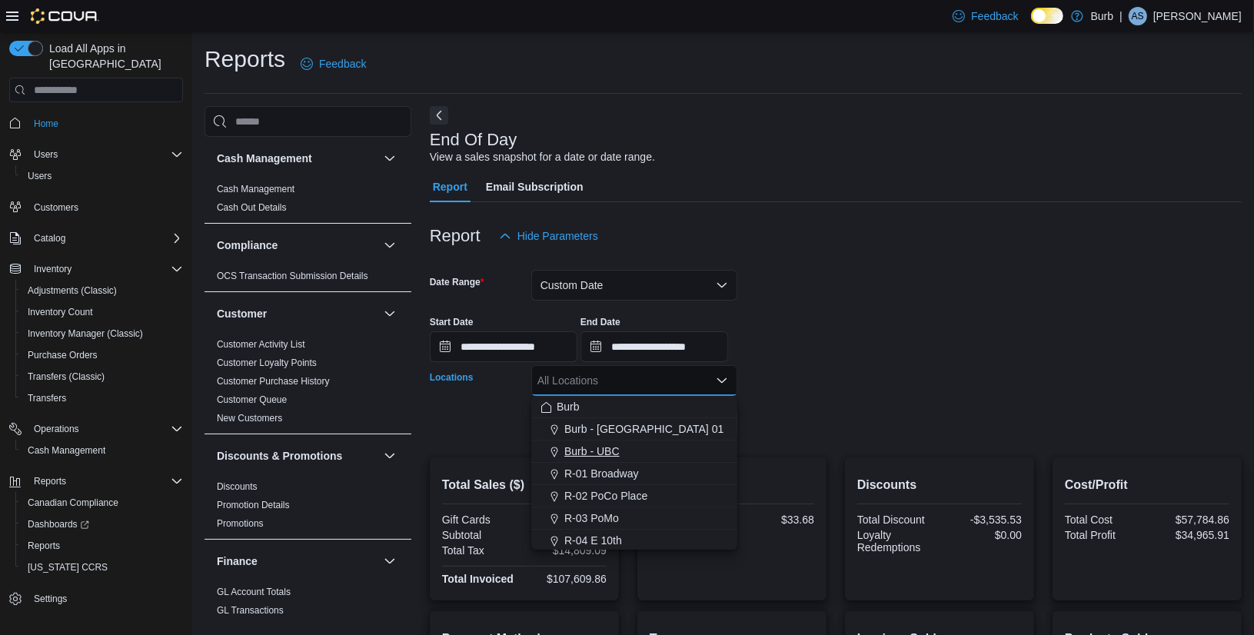
click at [625, 443] on div "Burb - UBC" at bounding box center [634, 450] width 188 height 15
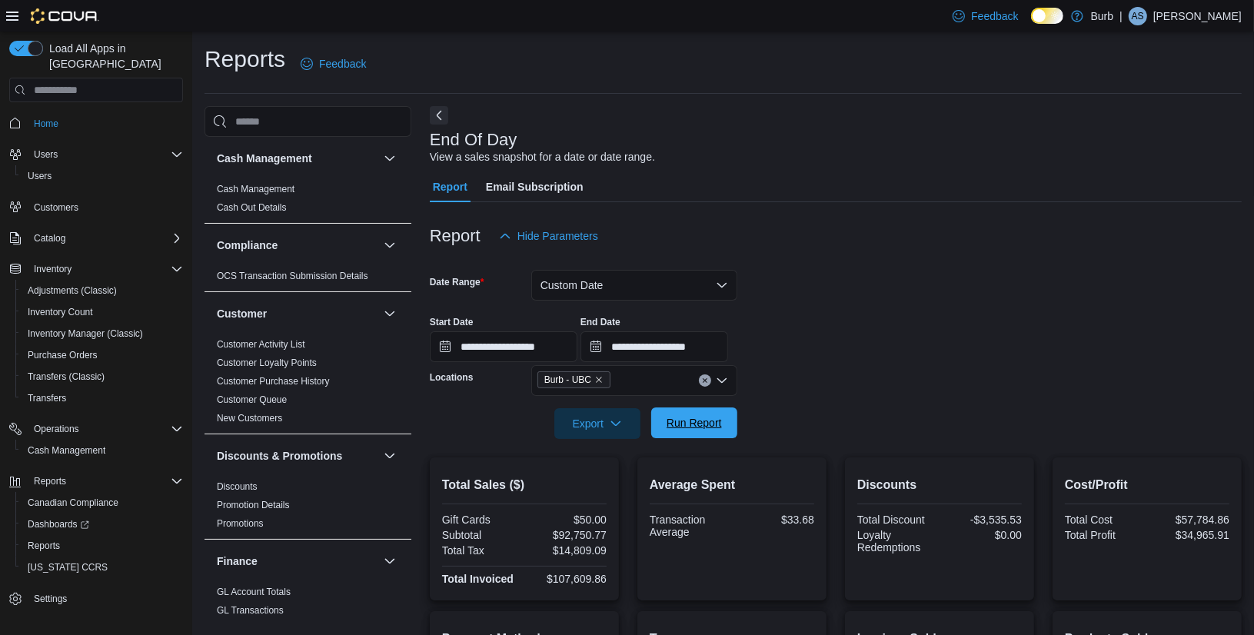
drag, startPoint x: 769, startPoint y: 410, endPoint x: 726, endPoint y: 411, distance: 43.1
click at [758, 411] on form "**********" at bounding box center [836, 345] width 812 height 188
click at [725, 411] on span "Run Report" at bounding box center [694, 422] width 68 height 31
click at [707, 381] on button "Clear input" at bounding box center [705, 380] width 12 height 12
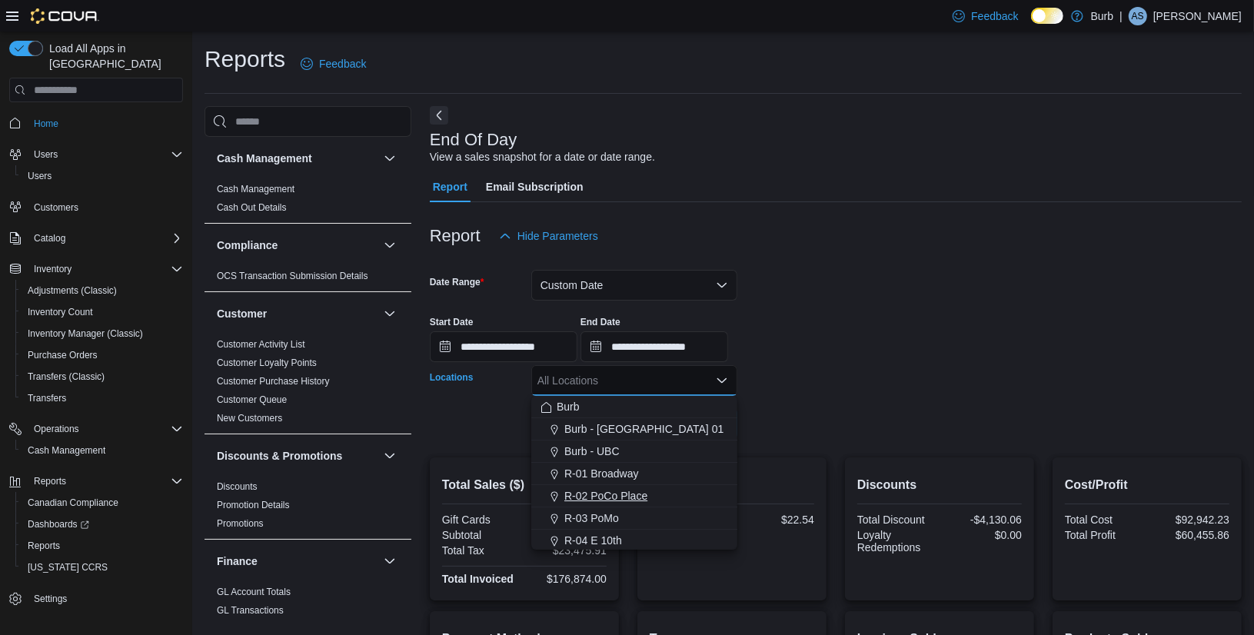
click at [607, 496] on span "R-02 PoCo Place" at bounding box center [605, 495] width 83 height 15
click at [836, 438] on form "**********" at bounding box center [836, 345] width 812 height 188
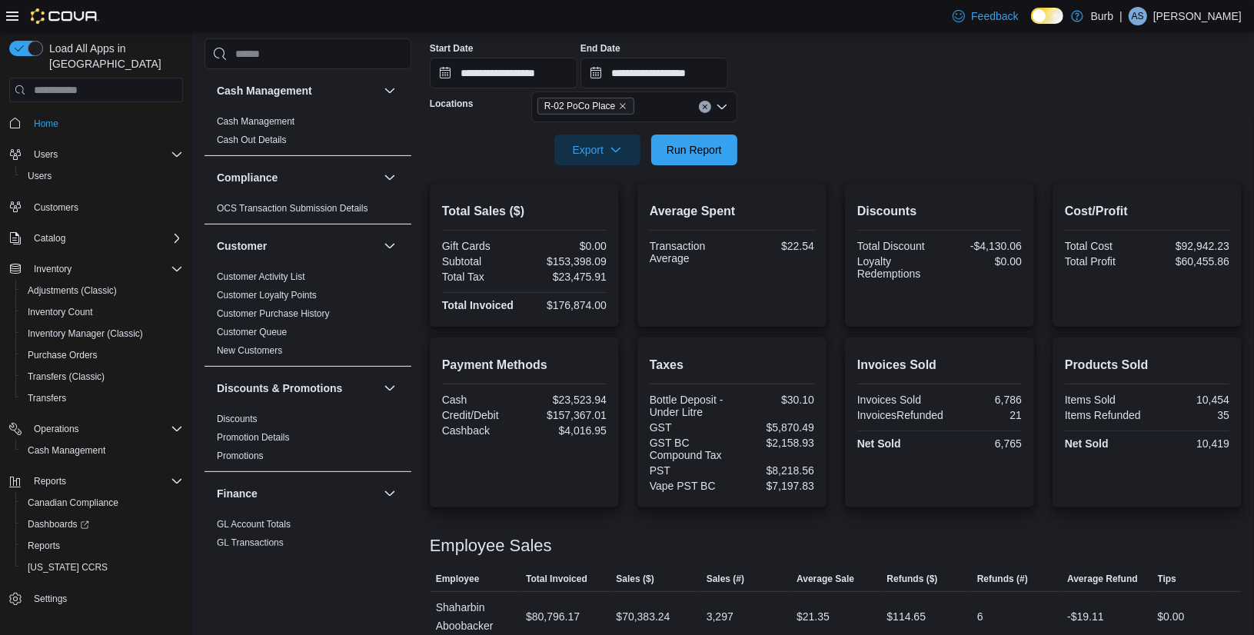
scroll to position [292, 0]
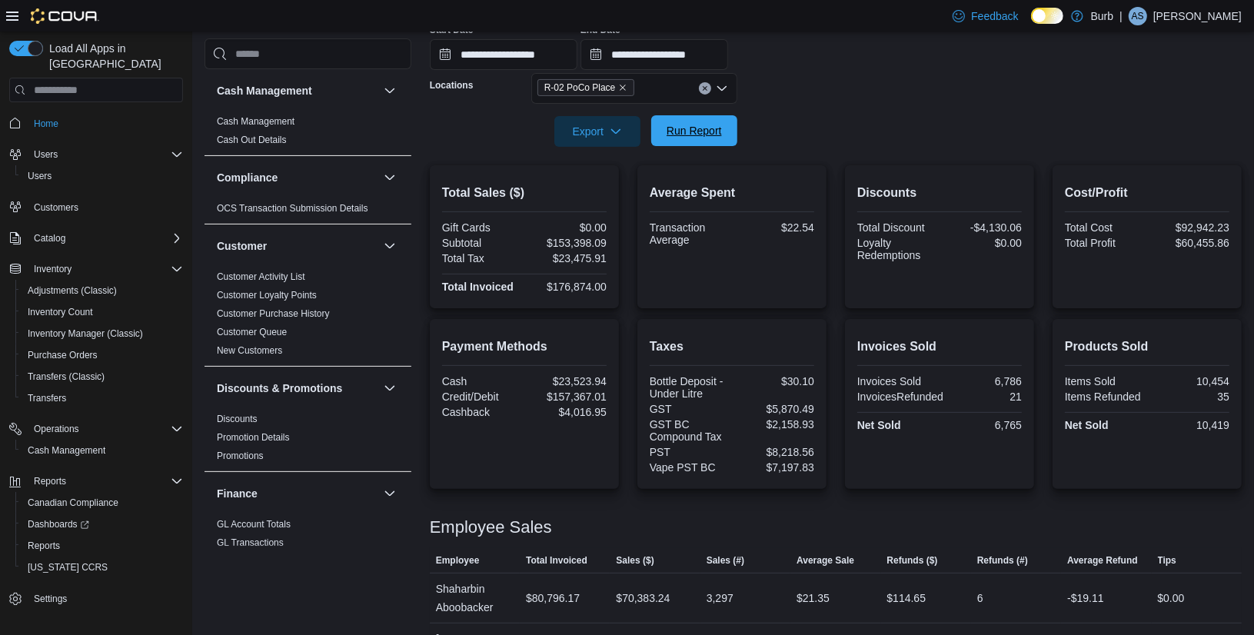
click at [689, 128] on span "Run Report" at bounding box center [693, 130] width 55 height 15
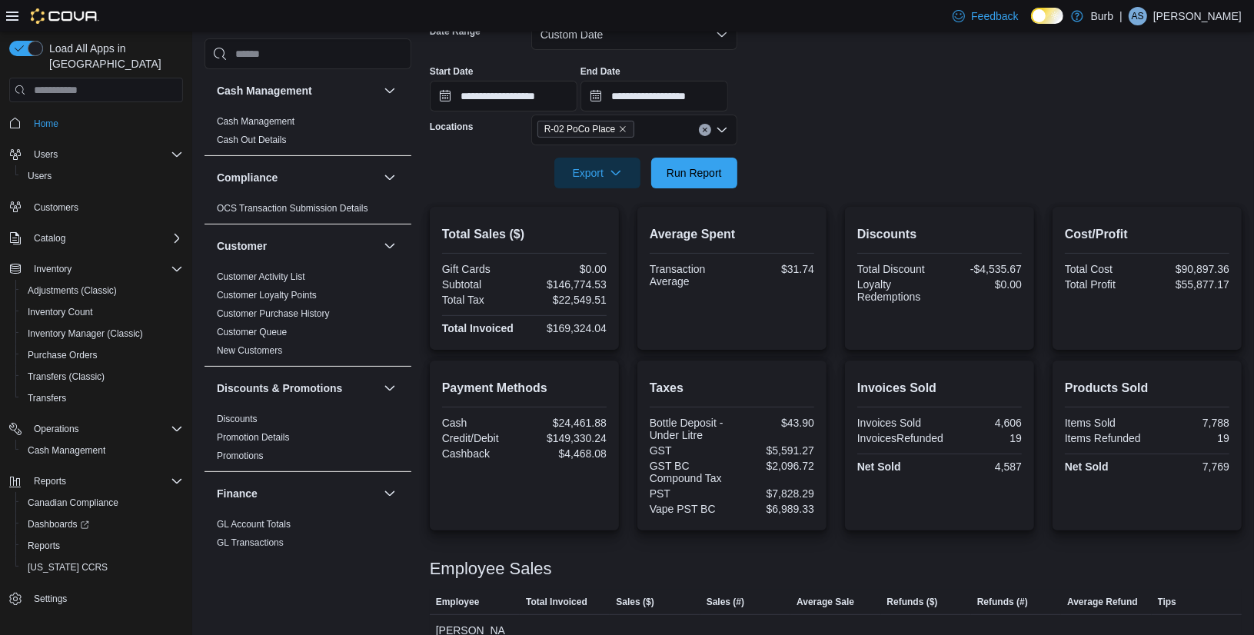
scroll to position [221, 0]
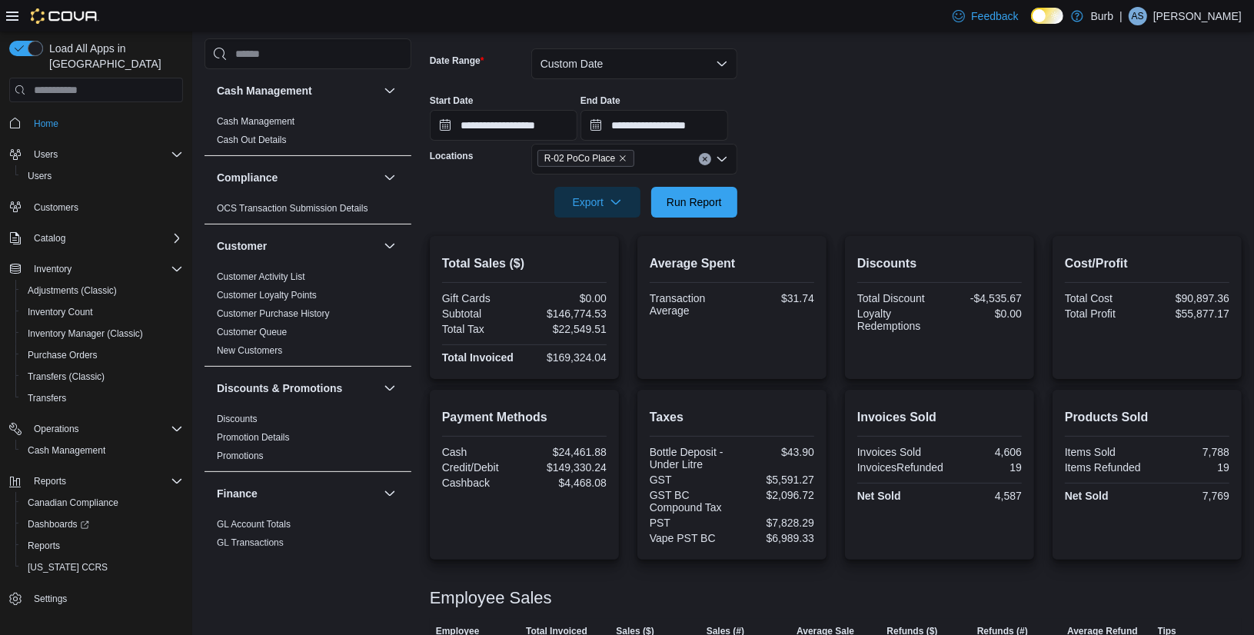
click at [704, 161] on icon "Clear input" at bounding box center [705, 159] width 6 height 6
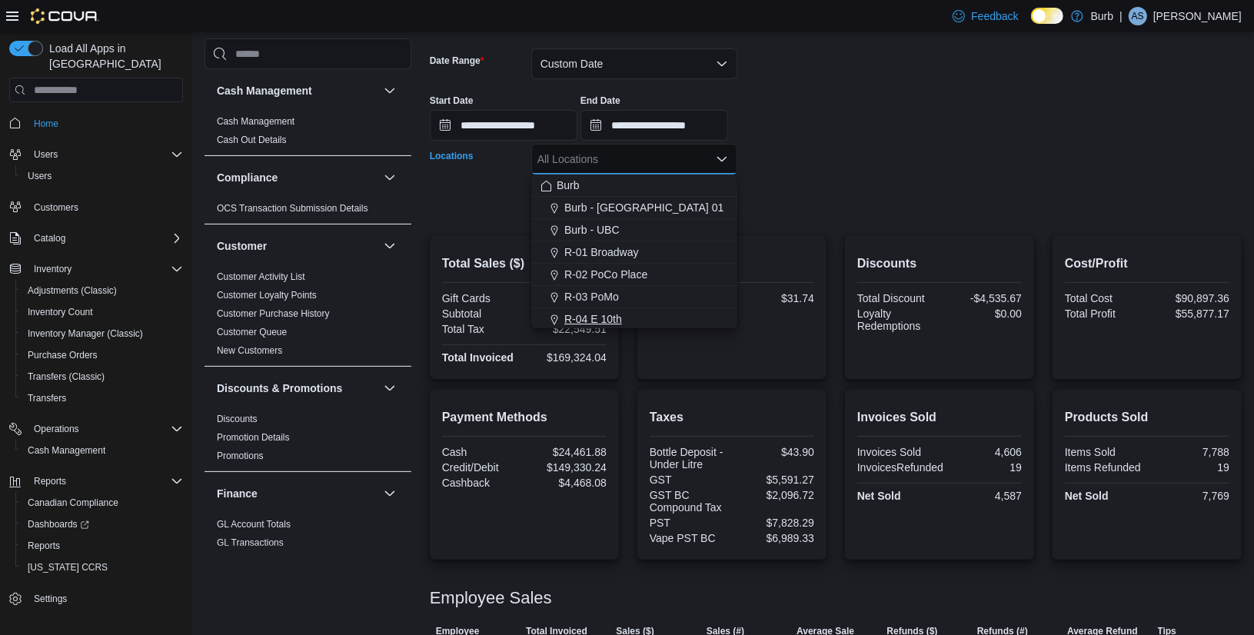
click at [589, 317] on span "R-04 E 10th" at bounding box center [593, 318] width 58 height 15
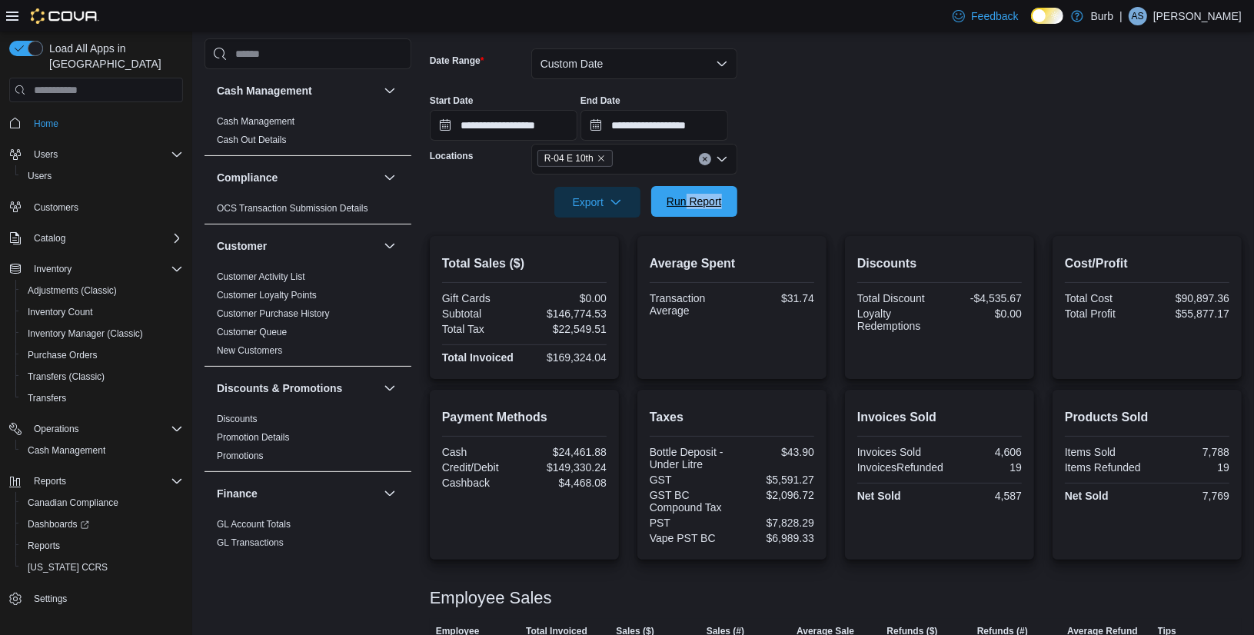
drag, startPoint x: 855, startPoint y: 199, endPoint x: 683, endPoint y: 205, distance: 171.5
click at [683, 205] on form "**********" at bounding box center [836, 124] width 812 height 188
click at [683, 205] on span "Run Report" at bounding box center [693, 201] width 55 height 15
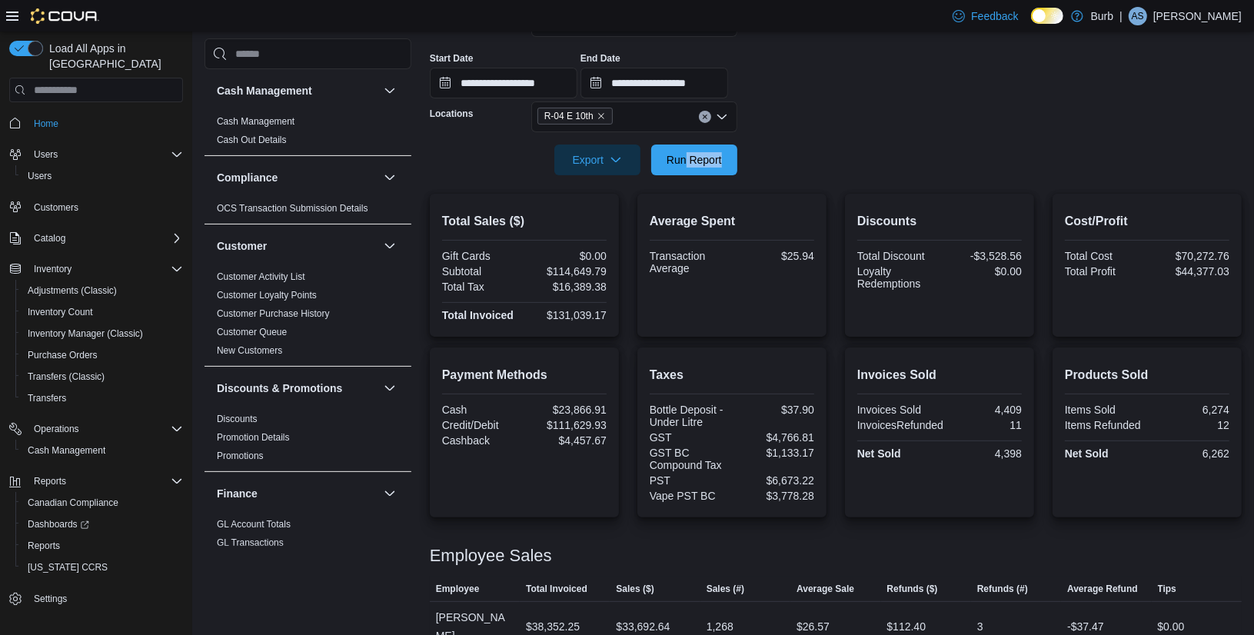
scroll to position [188, 0]
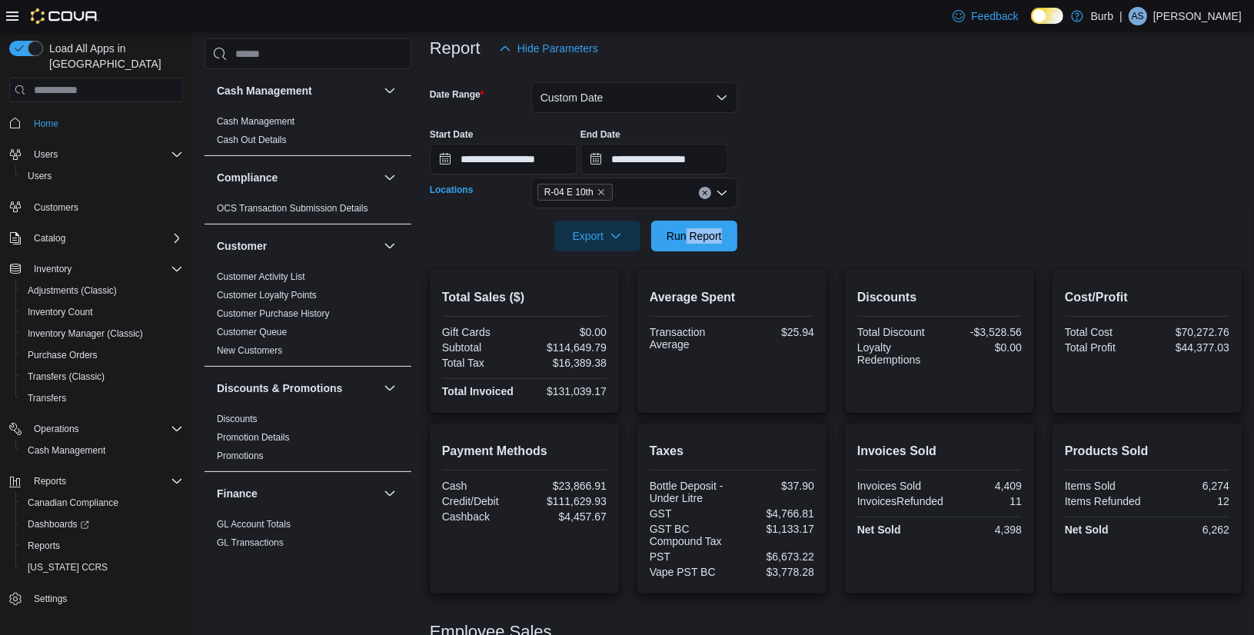
click at [704, 195] on icon "Clear input" at bounding box center [705, 193] width 6 height 6
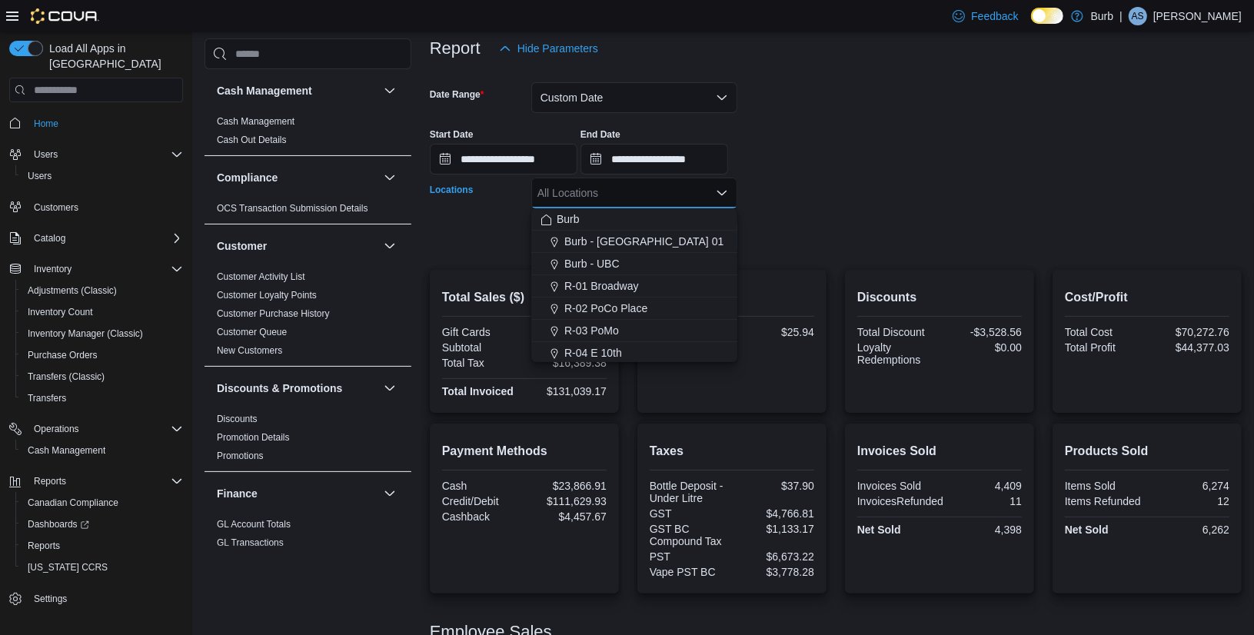
click at [820, 215] on div at bounding box center [836, 214] width 812 height 12
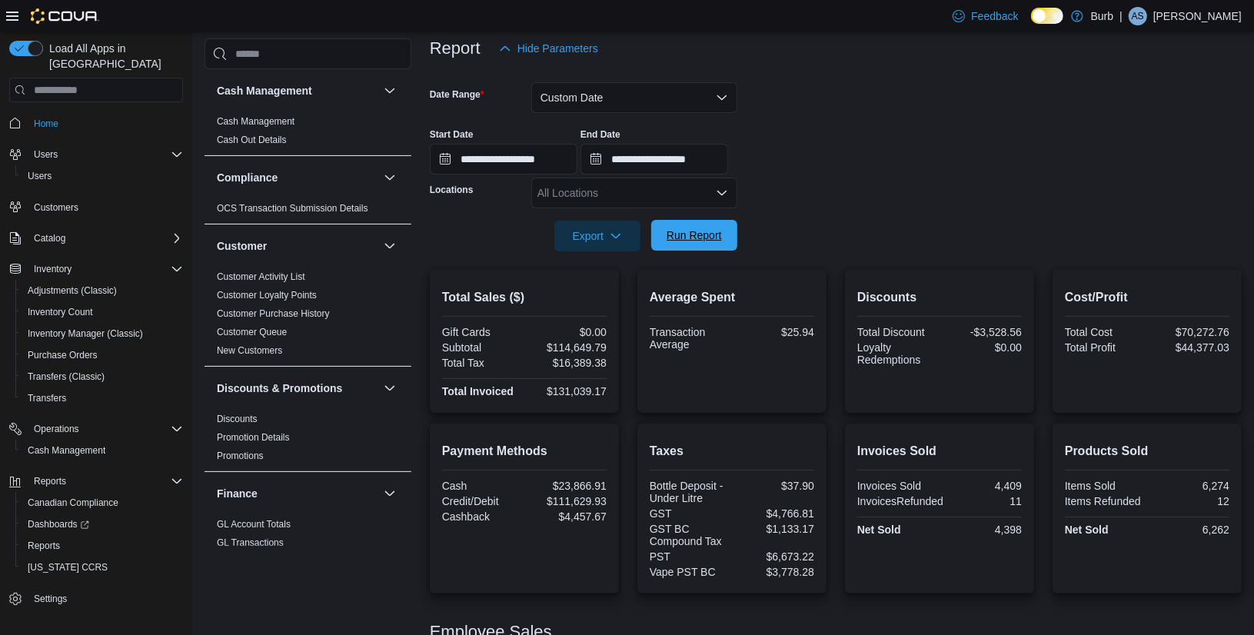
click at [707, 237] on span "Run Report" at bounding box center [693, 235] width 55 height 15
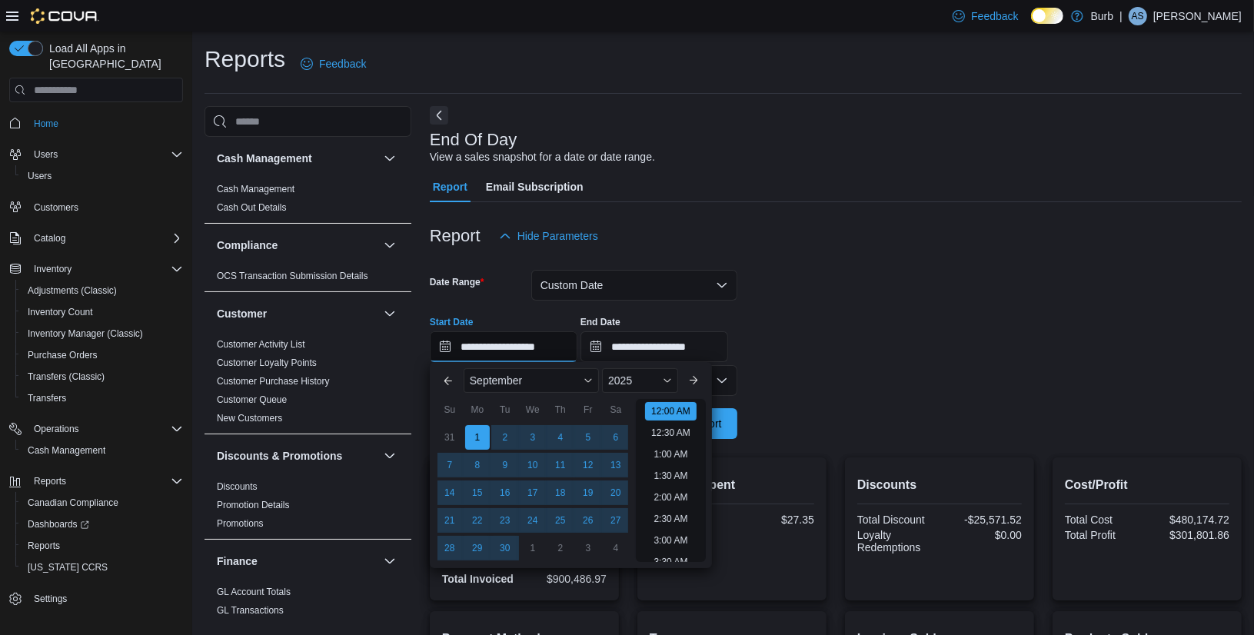
click at [450, 346] on input "**********" at bounding box center [504, 346] width 148 height 31
click at [695, 384] on button "Next month" at bounding box center [693, 380] width 25 height 25
type input "**********"
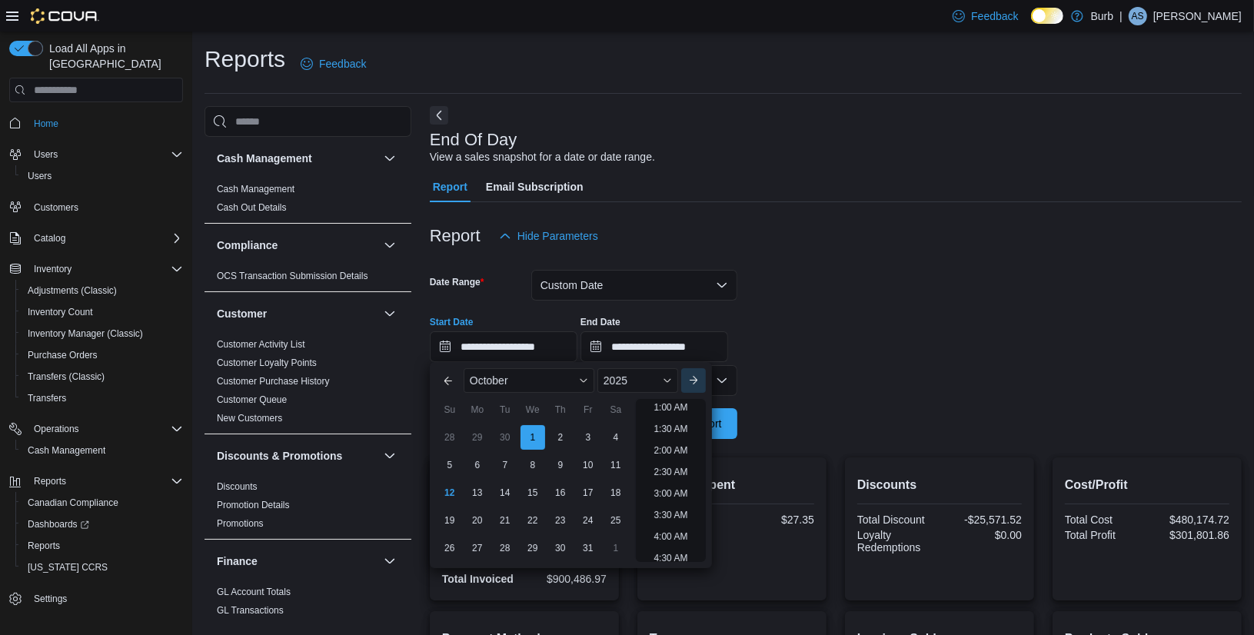
scroll to position [2, 0]
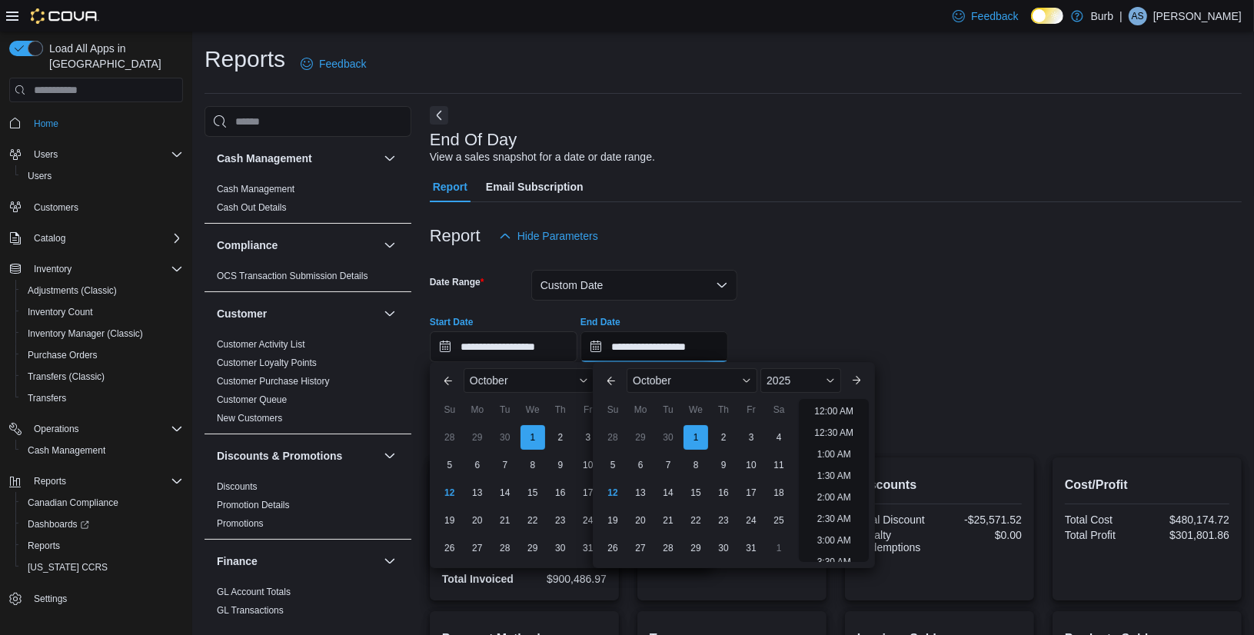
click at [609, 344] on input "**********" at bounding box center [654, 346] width 148 height 31
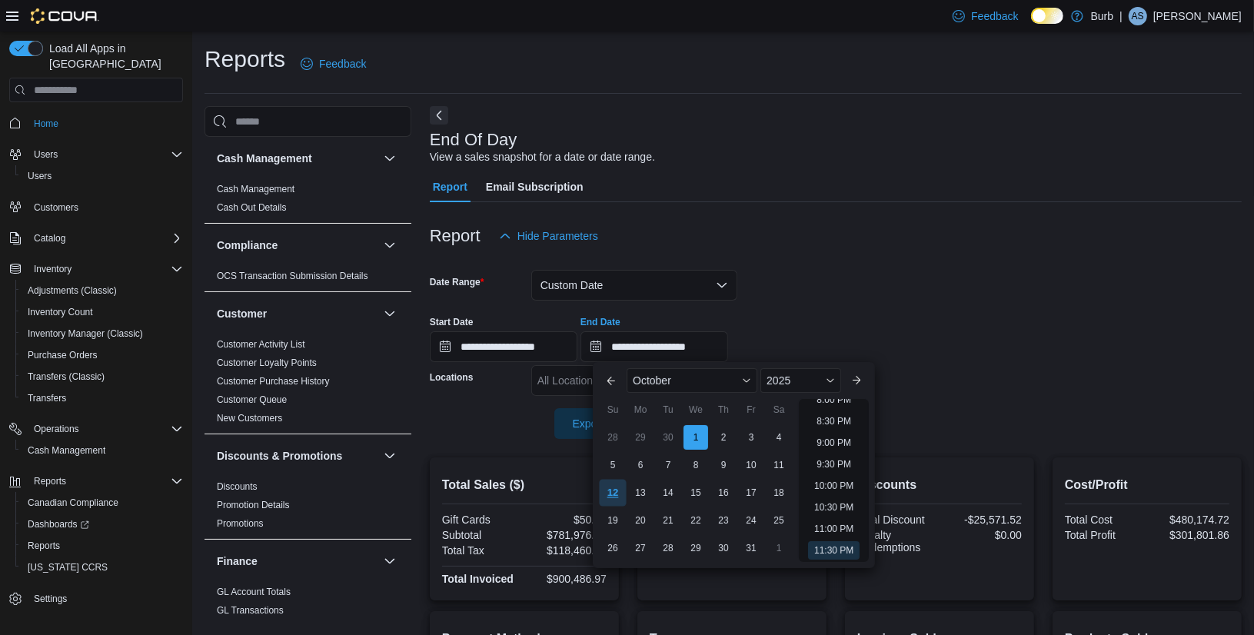
click at [615, 500] on div "12" at bounding box center [612, 493] width 27 height 27
type input "**********"
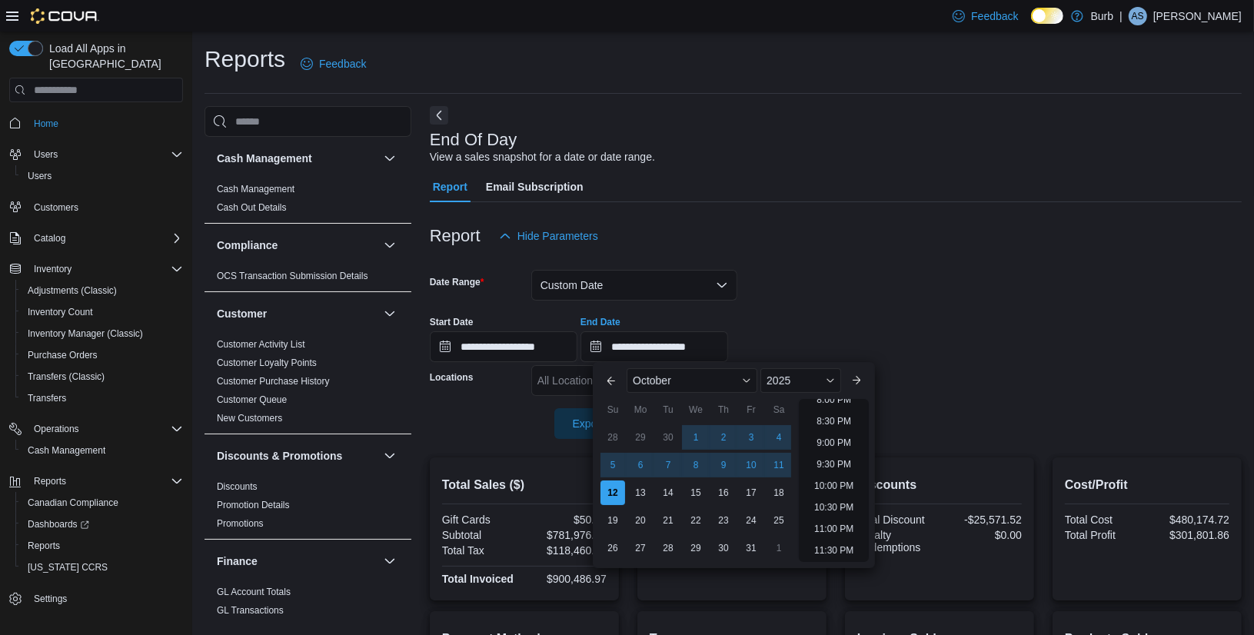
click at [792, 345] on div "**********" at bounding box center [836, 333] width 812 height 58
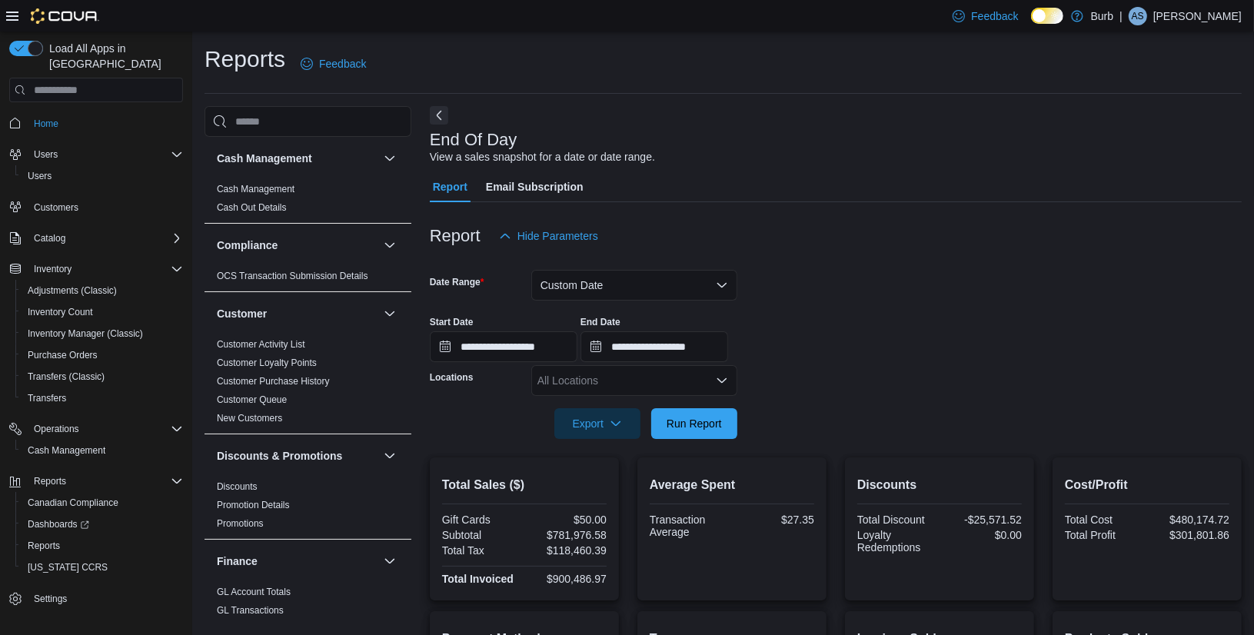
click at [721, 380] on icon "Open list of options" at bounding box center [722, 380] width 12 height 12
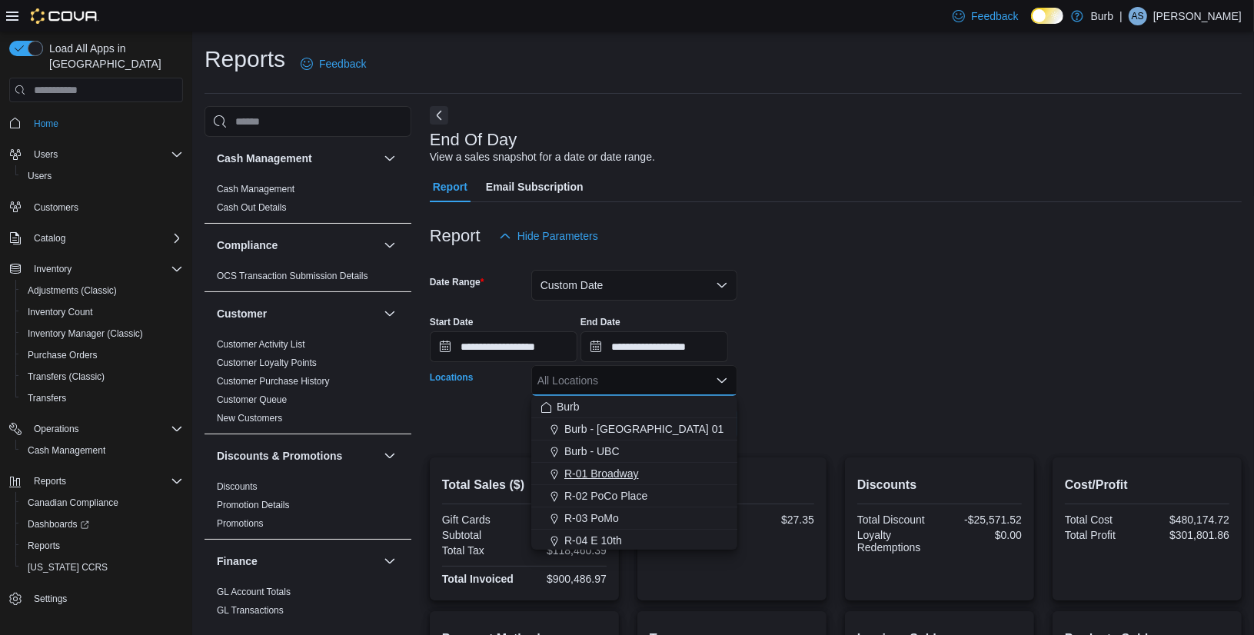
click at [623, 478] on span "R-01 Broadway" at bounding box center [601, 473] width 75 height 15
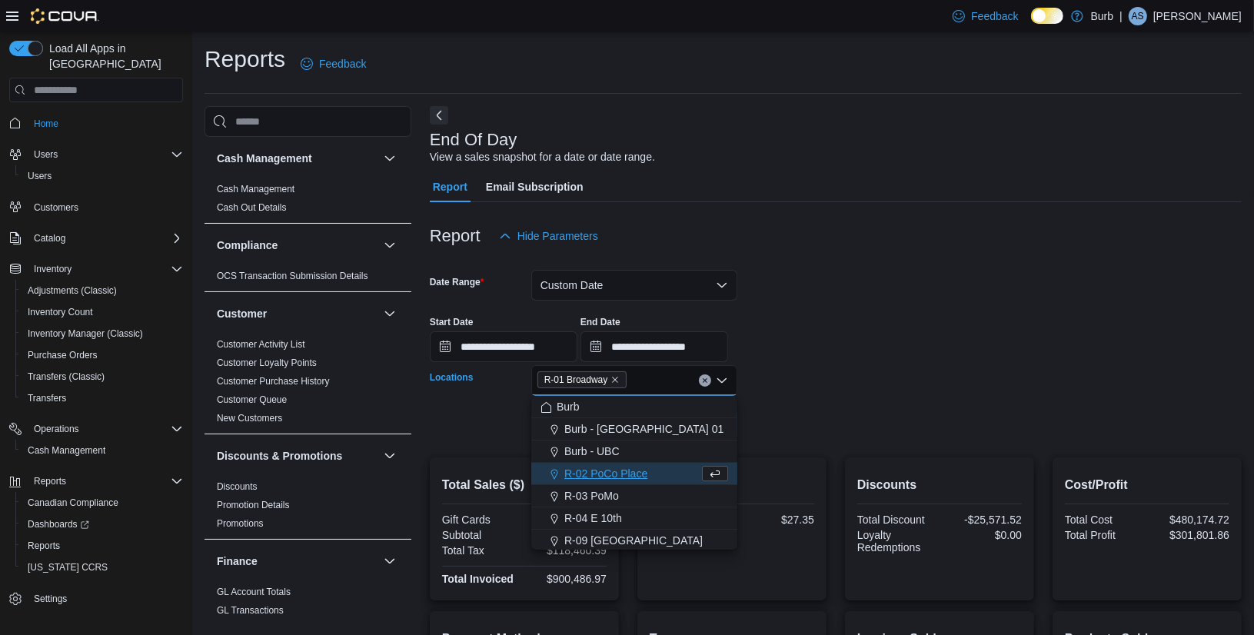
click at [801, 444] on div at bounding box center [836, 448] width 812 height 18
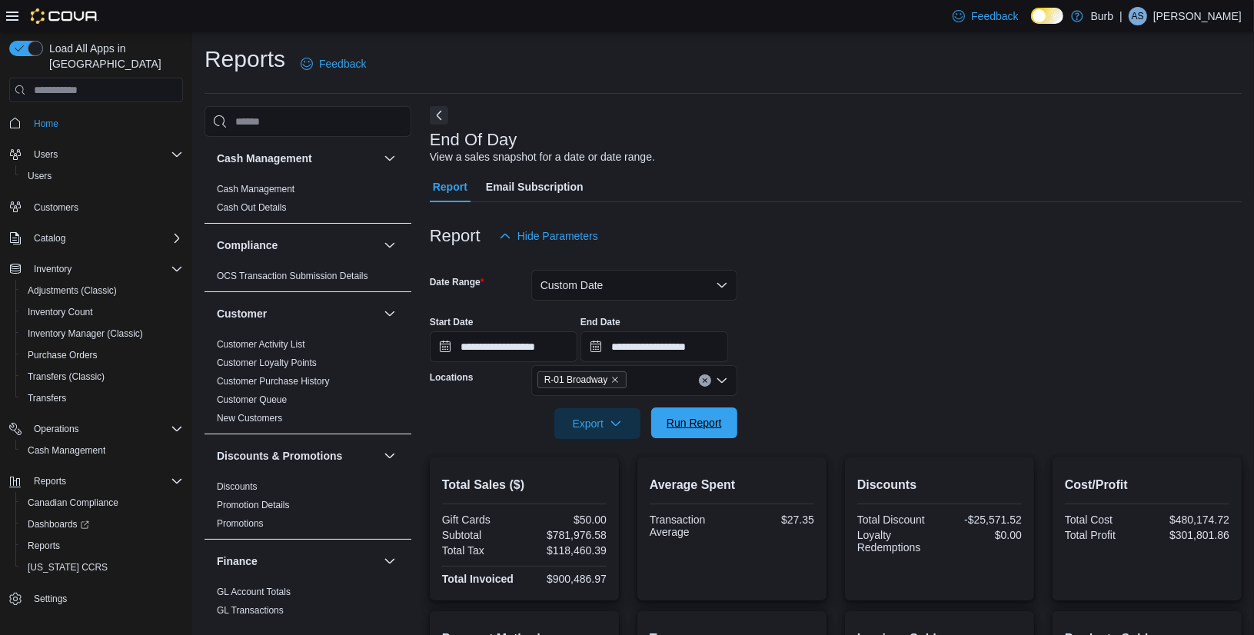
click at [705, 437] on span "Run Report" at bounding box center [694, 422] width 68 height 31
click at [706, 377] on icon "Clear input" at bounding box center [705, 380] width 6 height 6
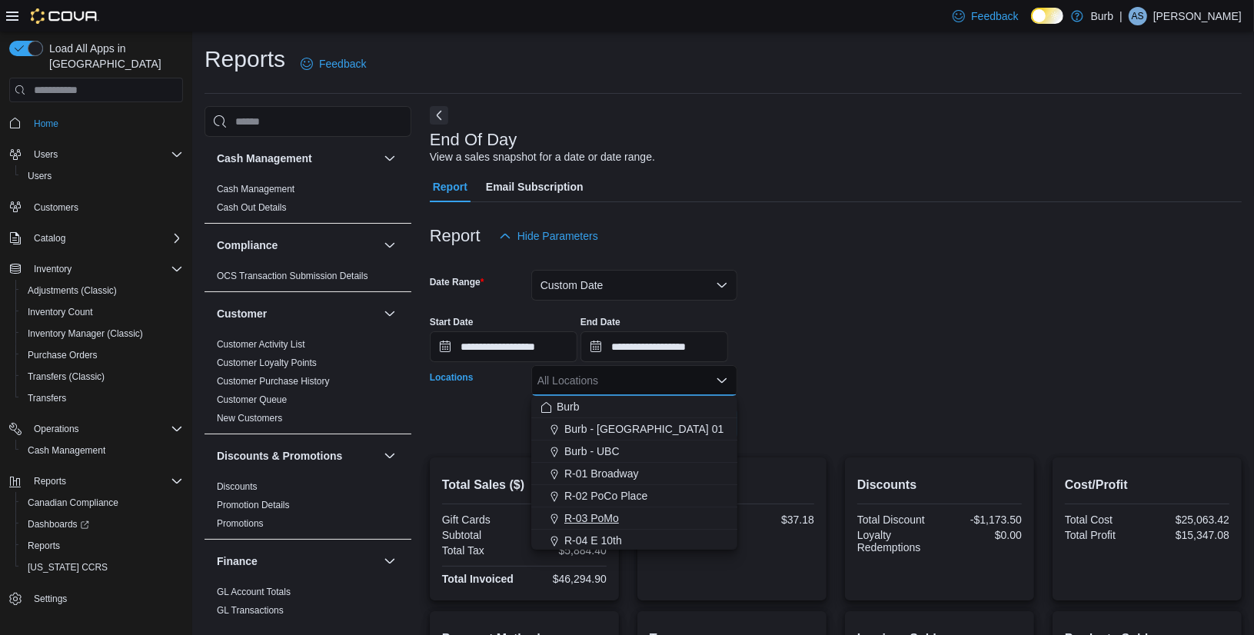
click at [603, 515] on span "R-03 PoMo" at bounding box center [591, 517] width 55 height 15
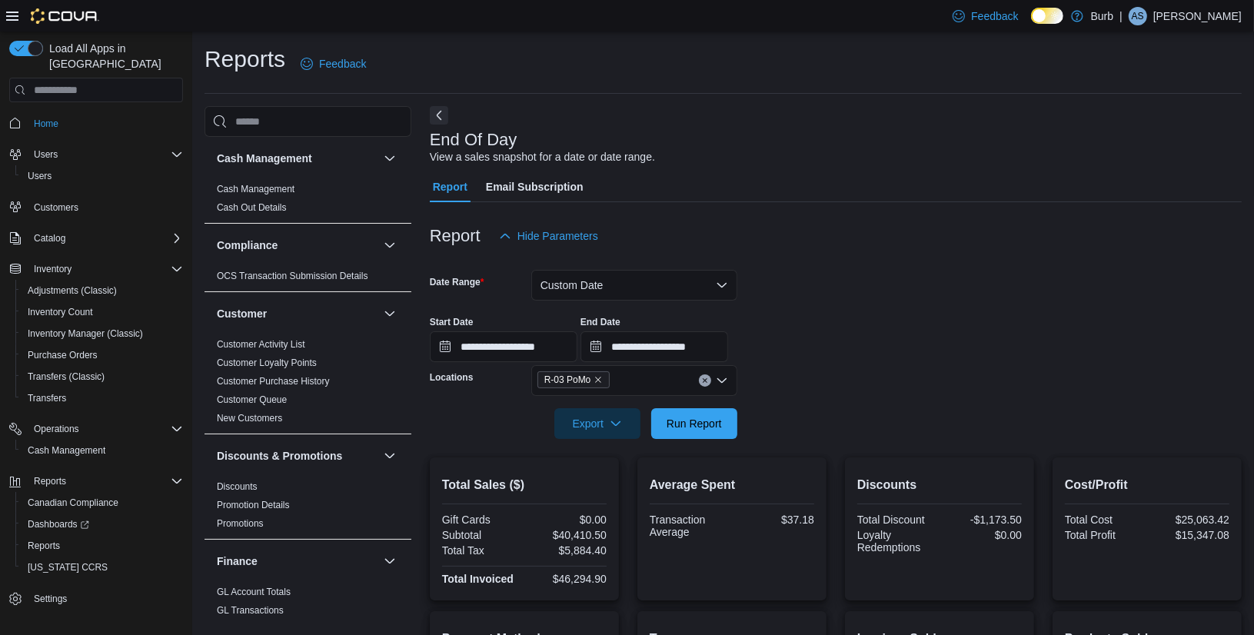
click at [792, 386] on form "**********" at bounding box center [836, 345] width 812 height 188
click at [718, 420] on span "Run Report" at bounding box center [693, 422] width 55 height 15
click at [700, 380] on button "Clear input" at bounding box center [705, 380] width 12 height 12
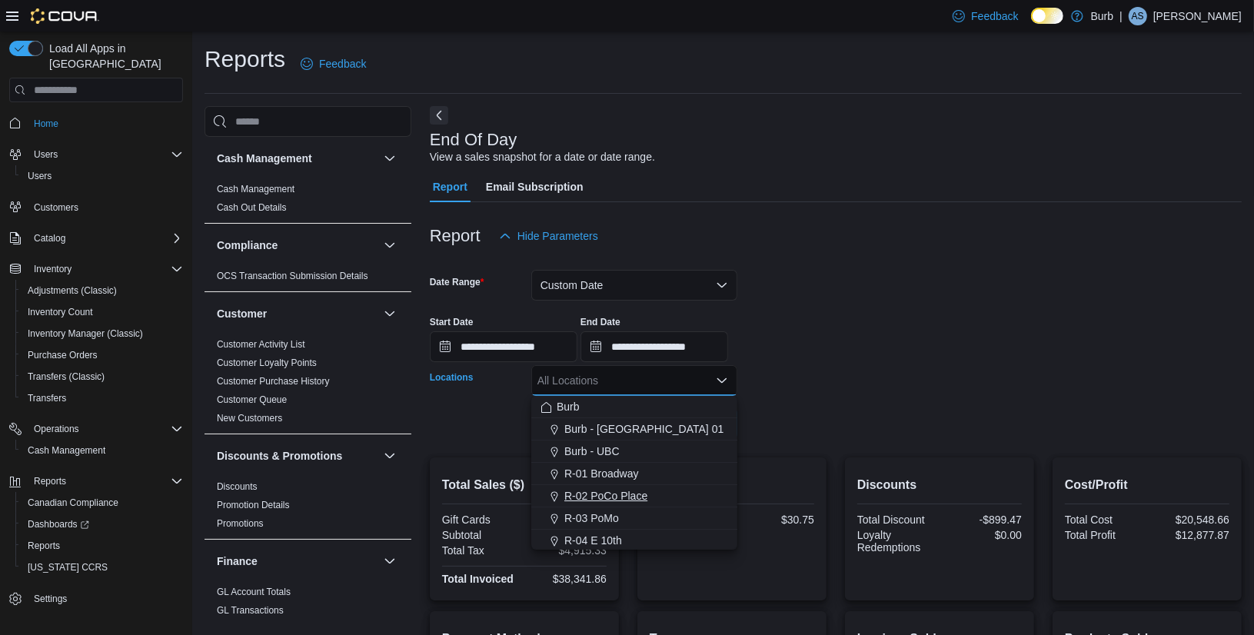
click at [606, 498] on span "R-02 PoCo Place" at bounding box center [605, 495] width 83 height 15
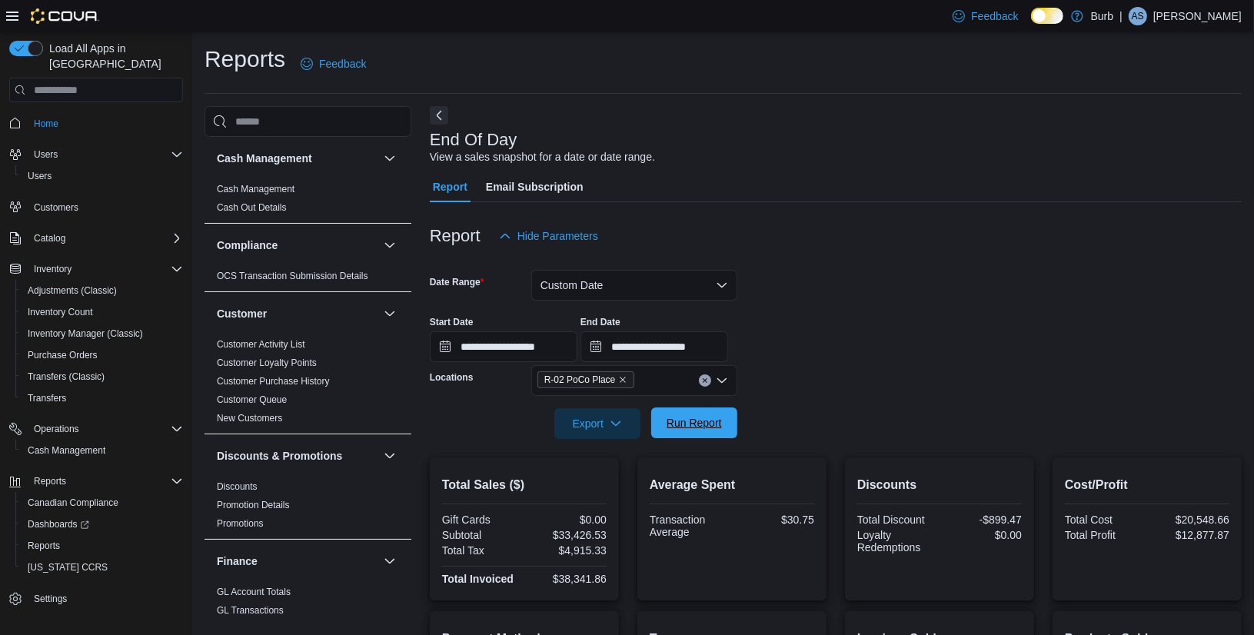
drag, startPoint x: 756, startPoint y: 434, endPoint x: 712, endPoint y: 417, distance: 47.4
click at [751, 434] on form "**********" at bounding box center [836, 345] width 812 height 188
click at [712, 417] on span "Run Report" at bounding box center [693, 422] width 55 height 15
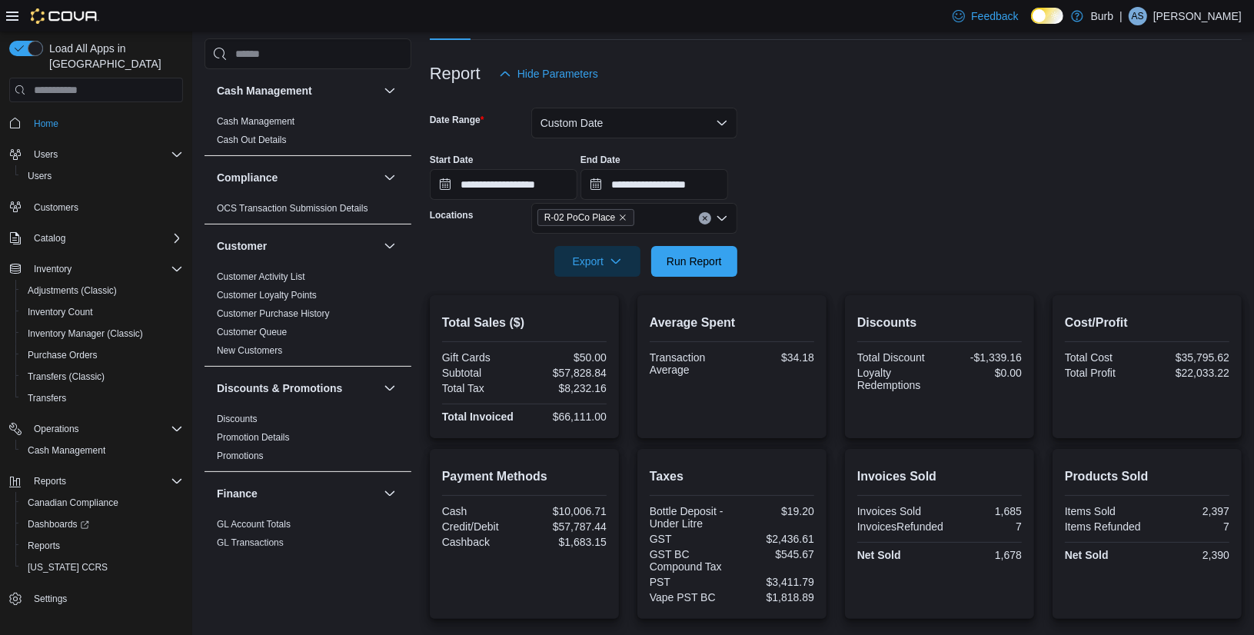
scroll to position [142, 0]
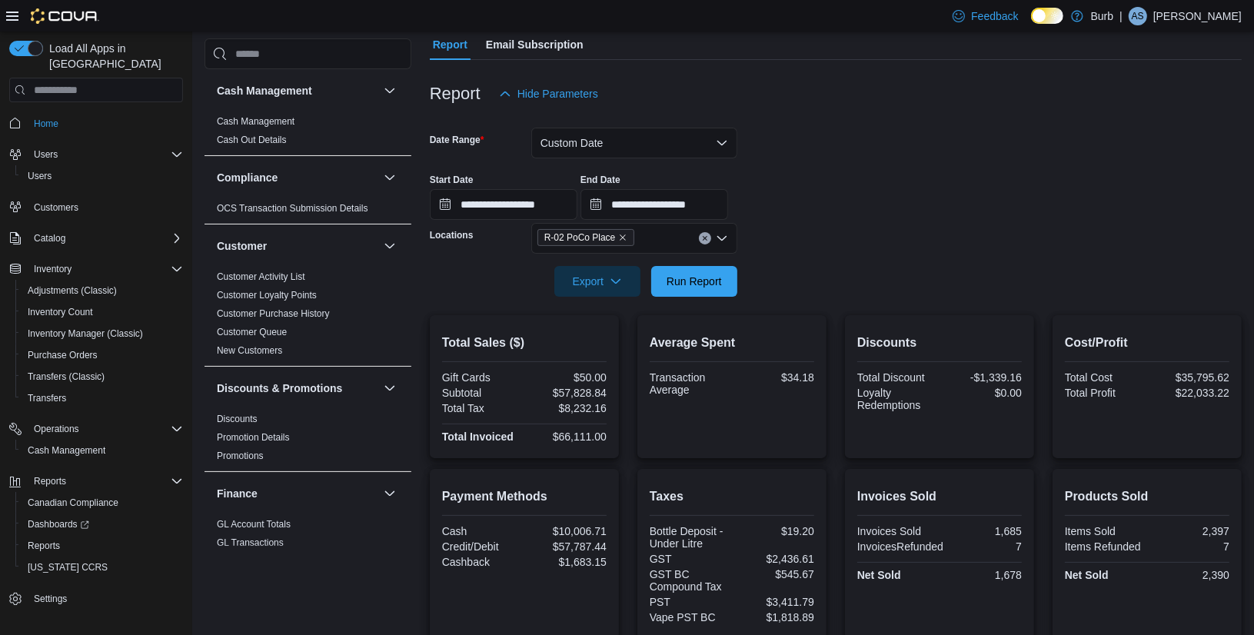
click at [705, 238] on icon "Clear input" at bounding box center [705, 239] width 4 height 4
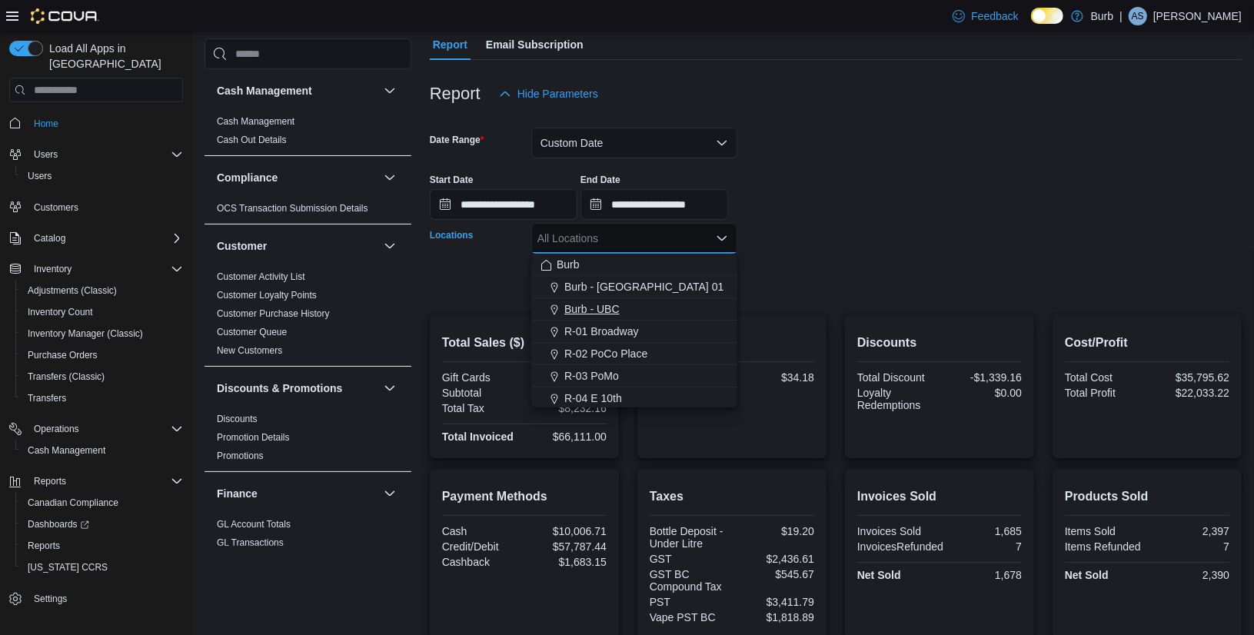
click at [636, 306] on div "Burb - UBC" at bounding box center [634, 308] width 188 height 15
click at [855, 282] on form "**********" at bounding box center [836, 203] width 812 height 188
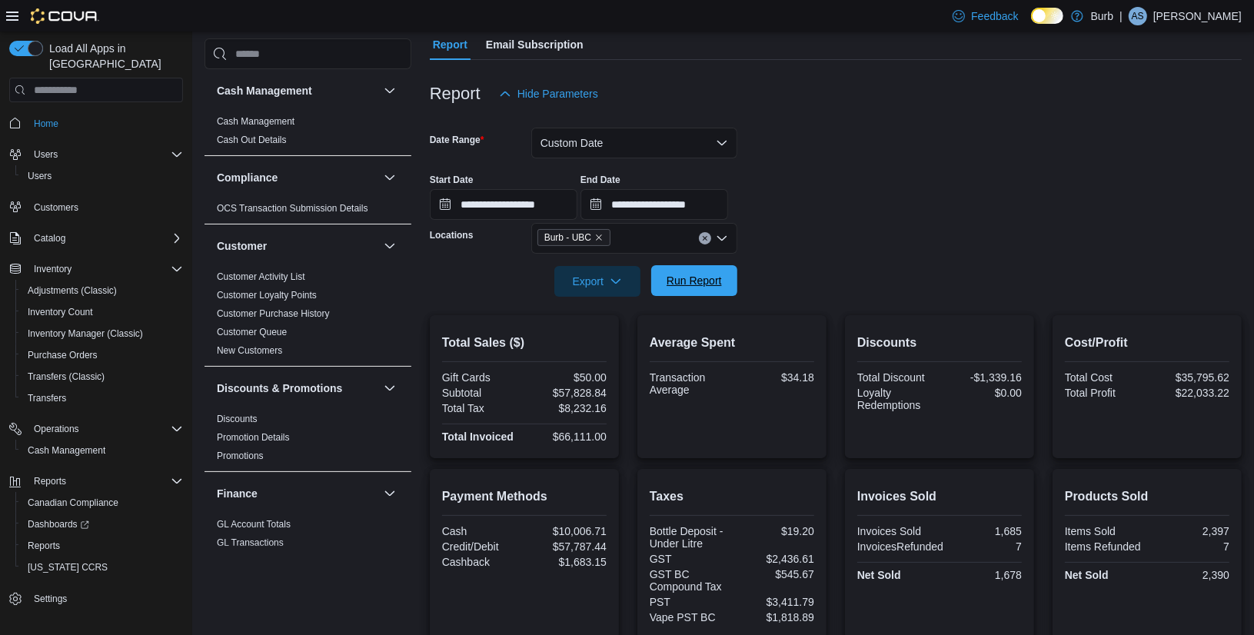
click at [690, 288] on span "Run Report" at bounding box center [694, 280] width 68 height 31
click at [706, 238] on icon "Clear input" at bounding box center [705, 238] width 6 height 6
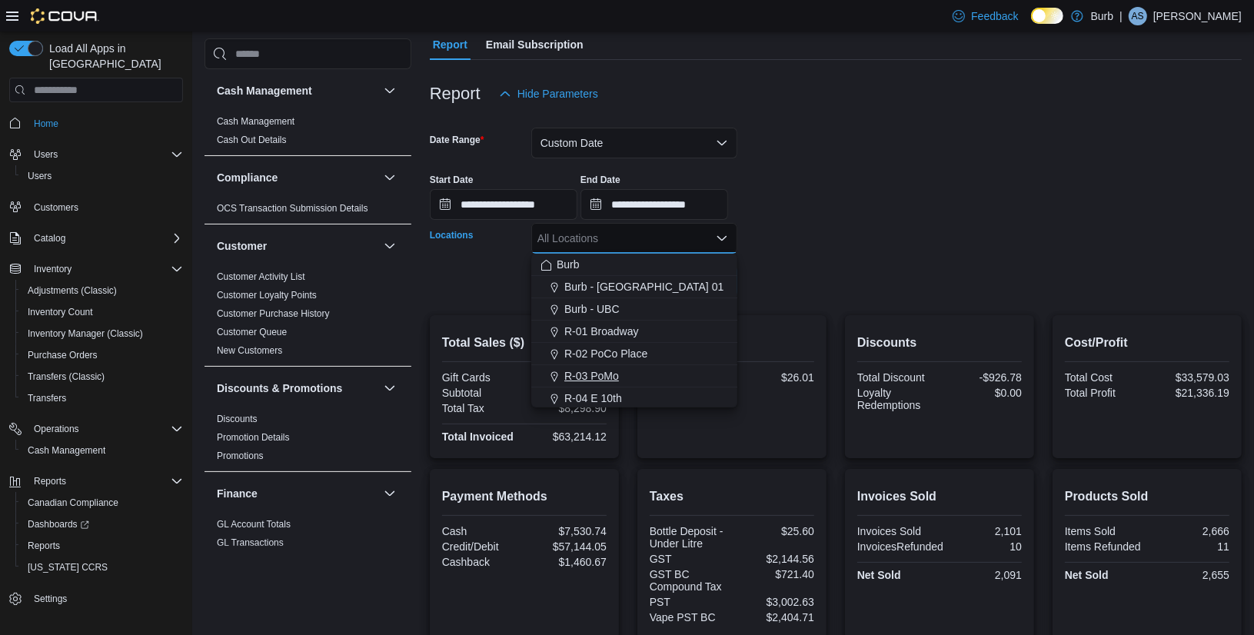
click at [599, 374] on span "R-03 PoMo" at bounding box center [591, 375] width 55 height 15
click at [599, 241] on icon "Remove R-03 PoMo from selection in this group" at bounding box center [597, 237] width 9 height 9
click at [585, 398] on span "R-04 E 10th" at bounding box center [593, 397] width 58 height 15
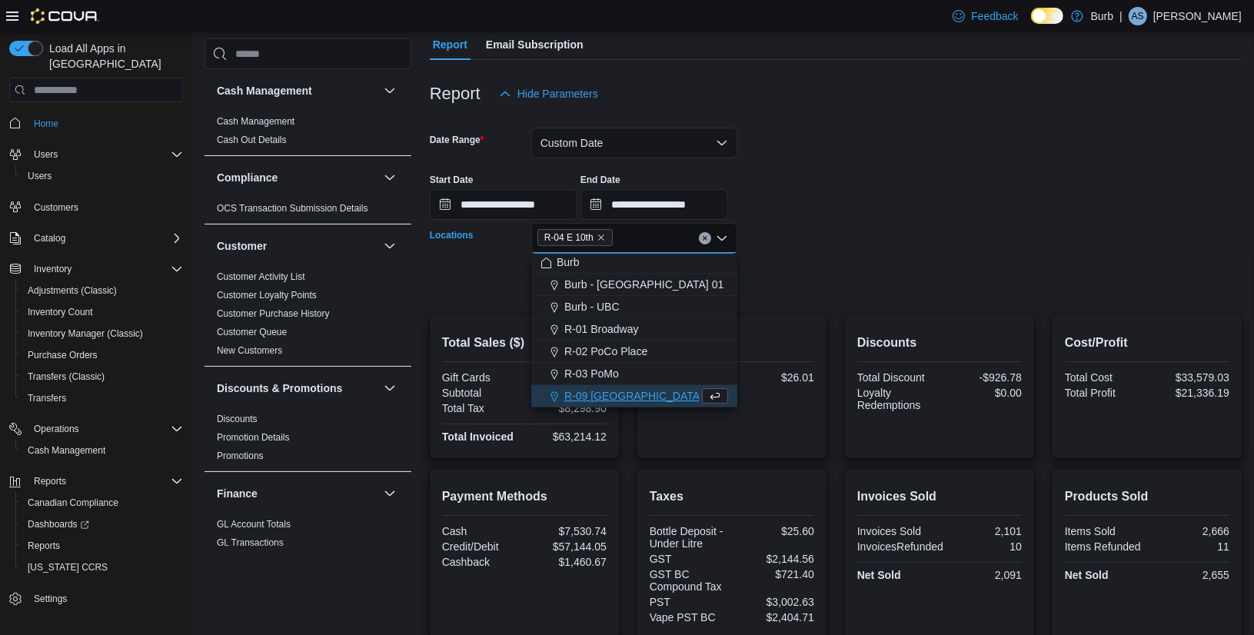
click at [813, 301] on div at bounding box center [836, 306] width 812 height 18
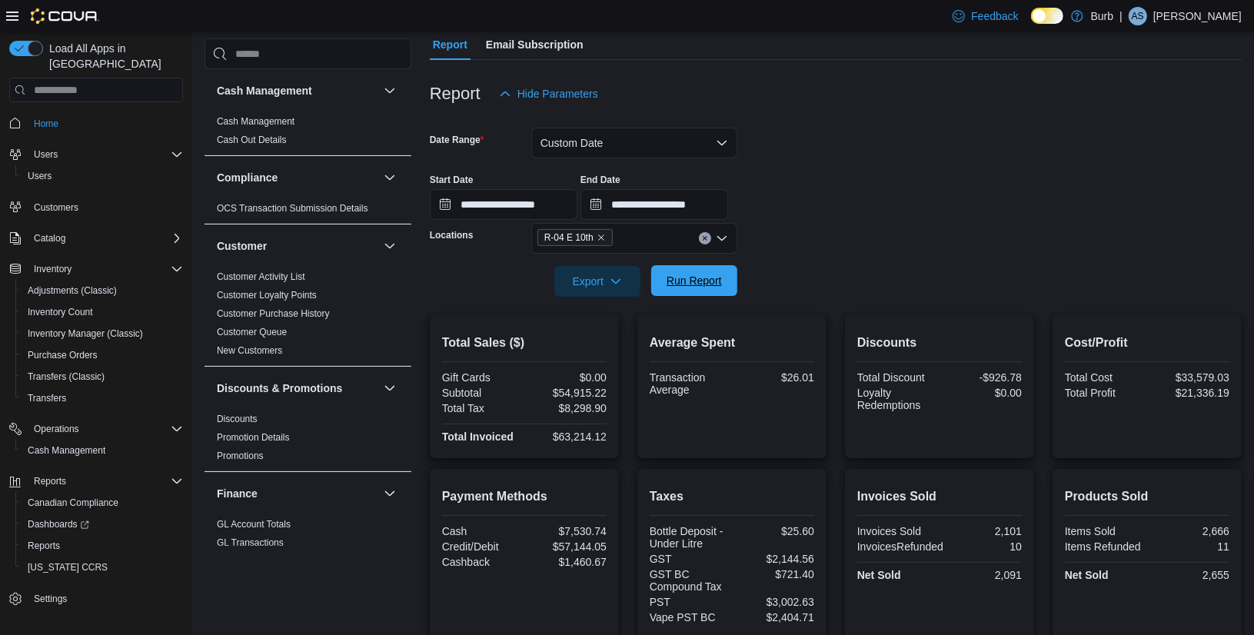
click at [710, 287] on span "Run Report" at bounding box center [693, 280] width 55 height 15
click at [701, 232] on div "R-04 E 10th" at bounding box center [634, 238] width 206 height 31
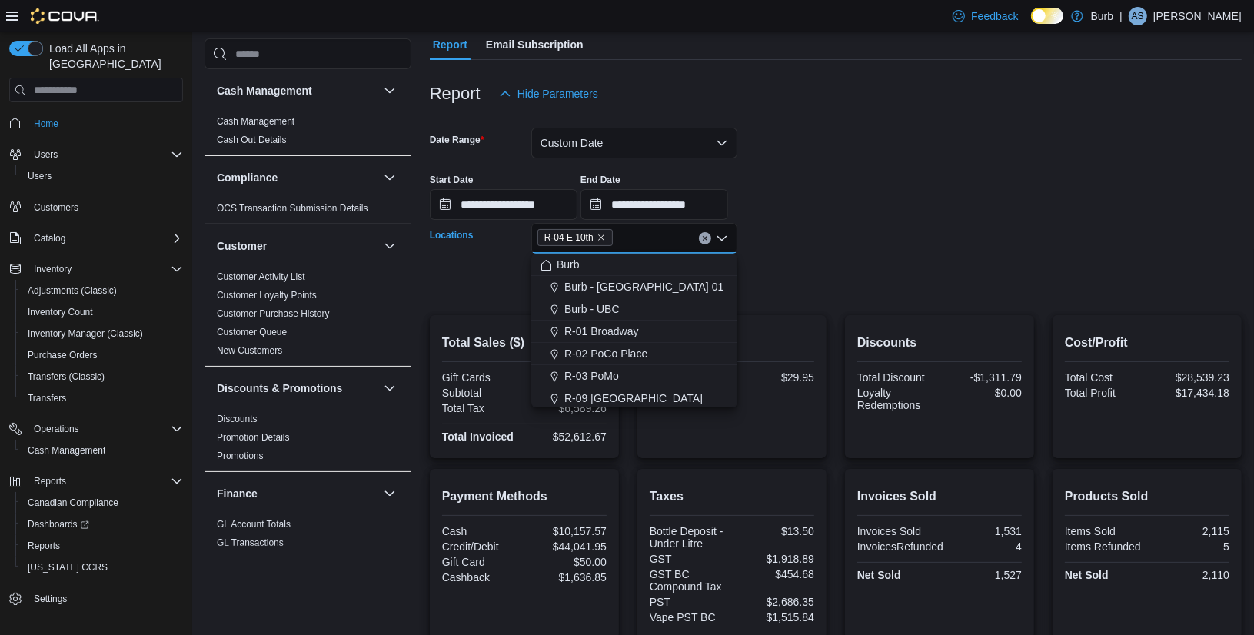
click at [707, 239] on icon "Clear input" at bounding box center [705, 238] width 6 height 6
click at [630, 322] on span "R-09 [GEOGRAPHIC_DATA]" at bounding box center [633, 329] width 138 height 15
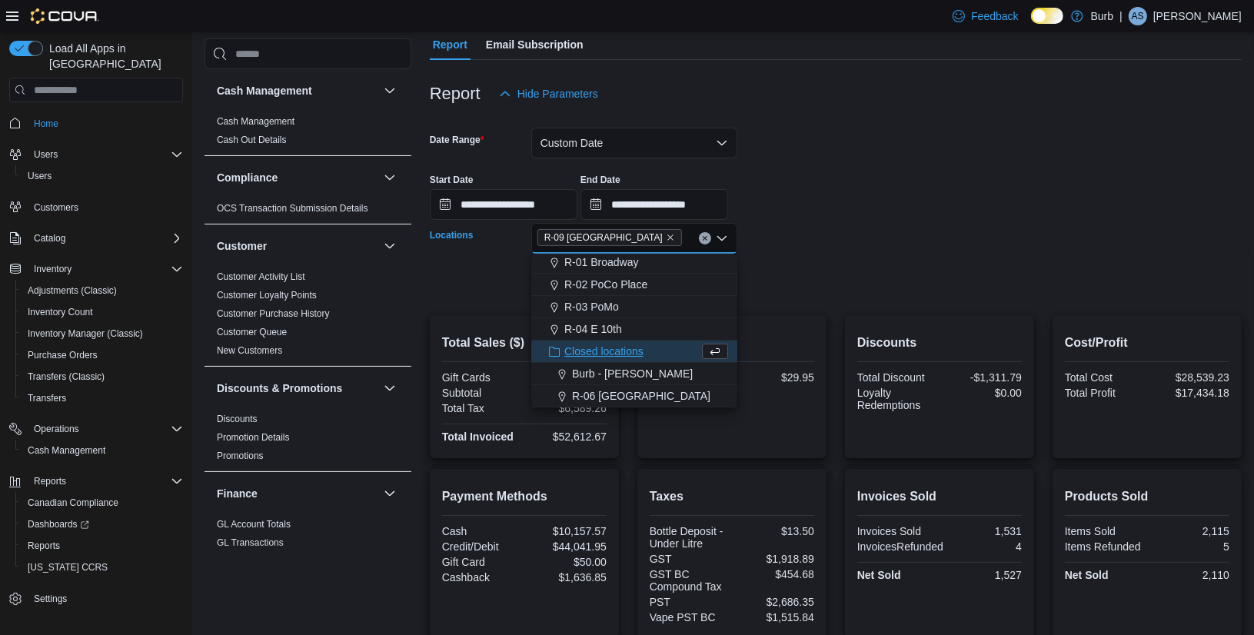
click at [773, 284] on form "**********" at bounding box center [836, 203] width 812 height 188
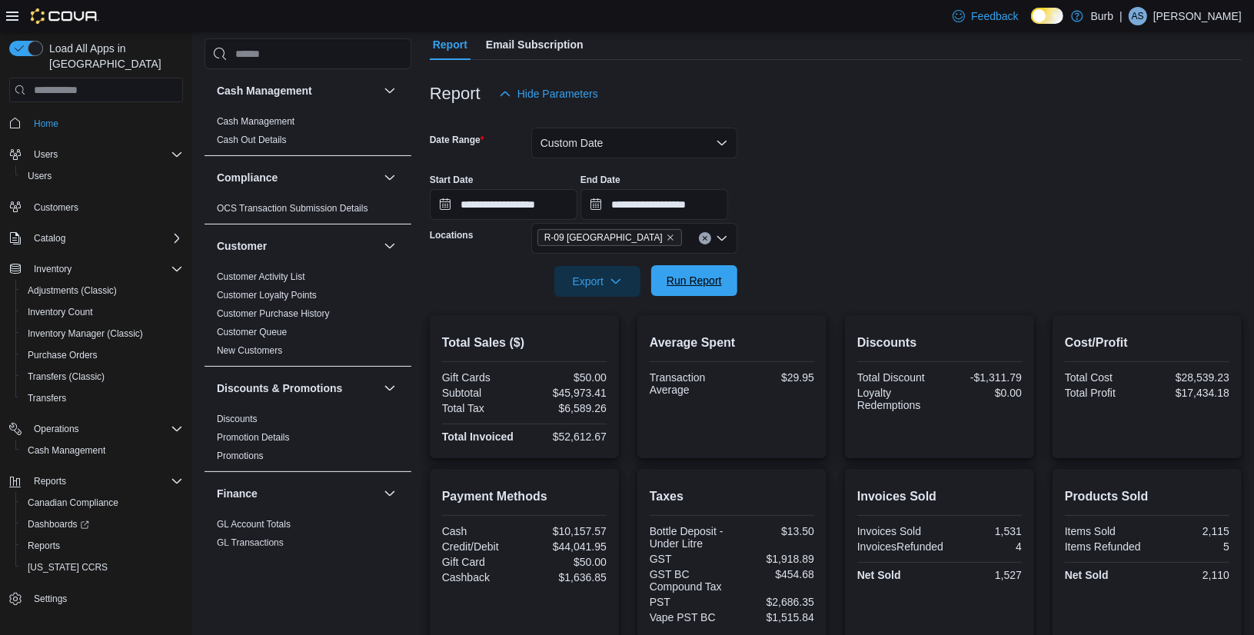
click at [716, 274] on span "Run Report" at bounding box center [693, 280] width 55 height 15
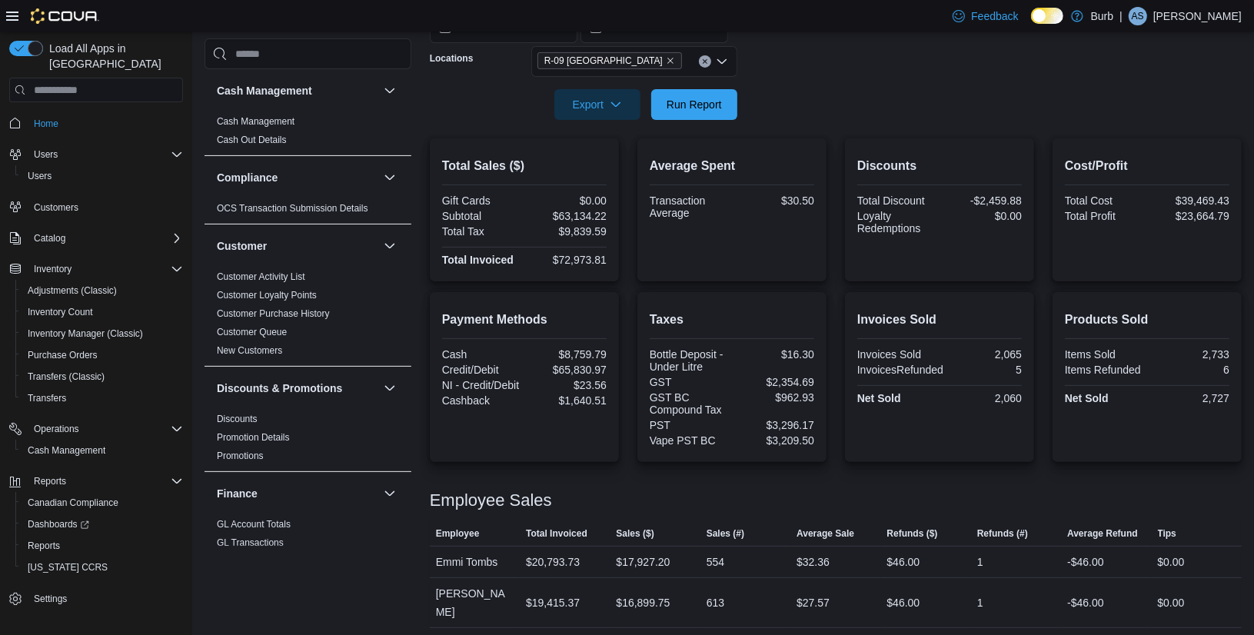
scroll to position [84, 0]
